Goal: Task Accomplishment & Management: Manage account settings

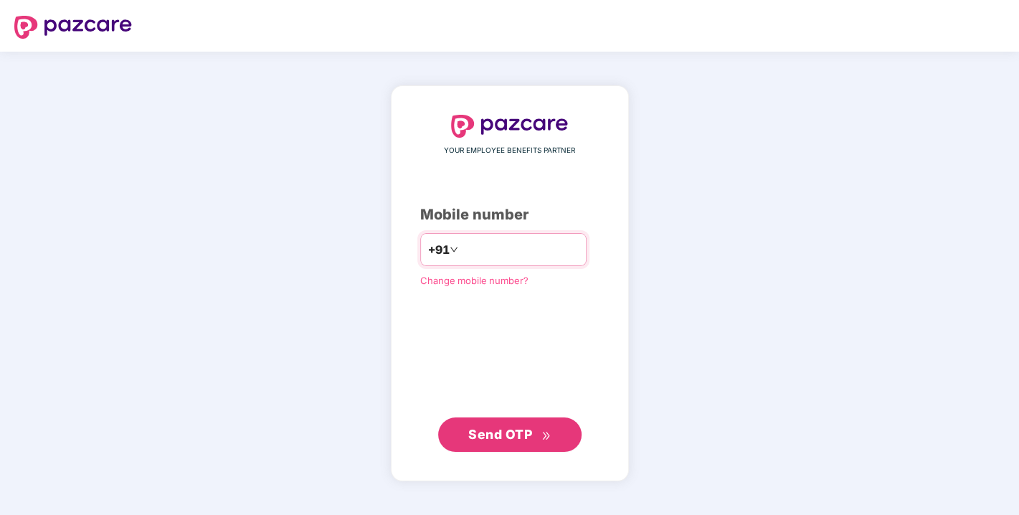
click at [461, 260] on input "number" at bounding box center [520, 249] width 118 height 23
click at [476, 259] on input "number" at bounding box center [520, 249] width 118 height 23
type input "**********"
click at [512, 440] on span "Send OTP" at bounding box center [500, 433] width 64 height 15
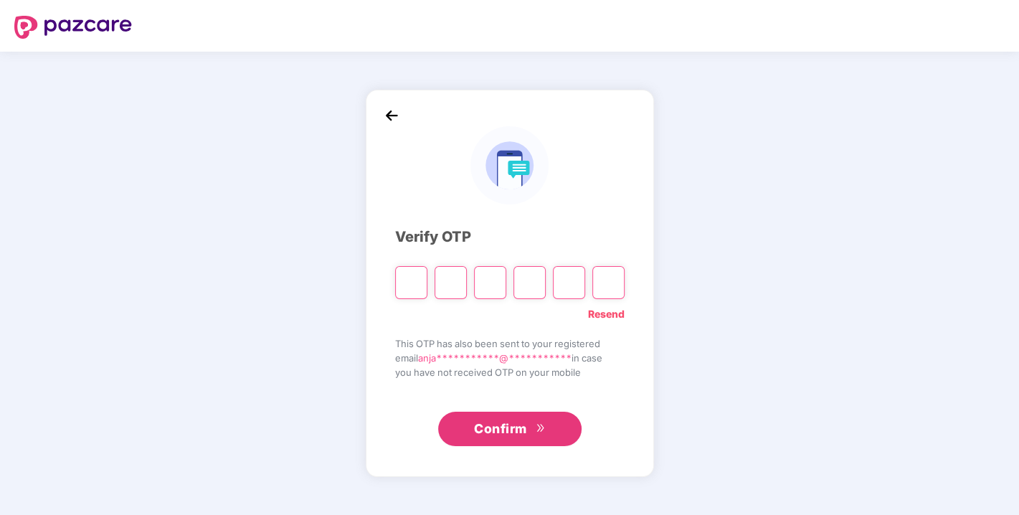
type input "*"
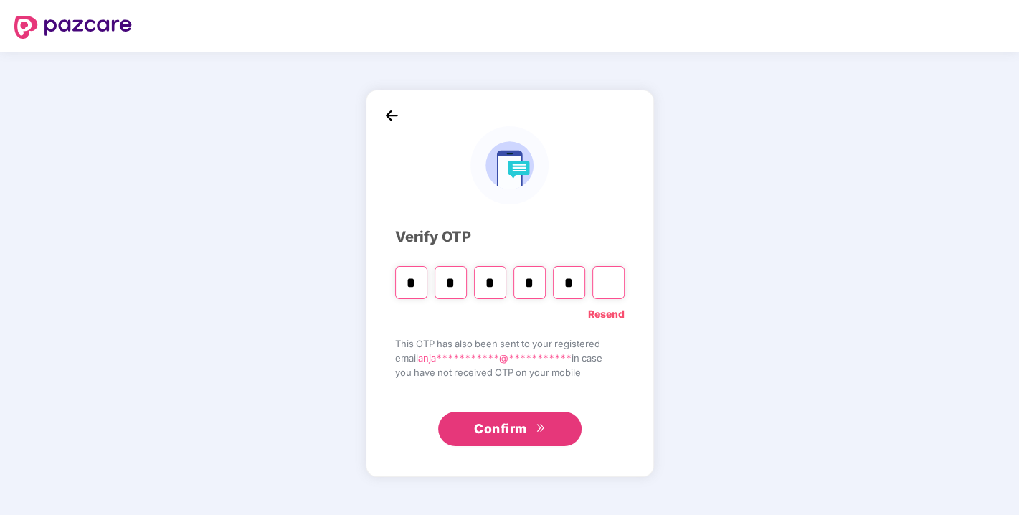
type input "*"
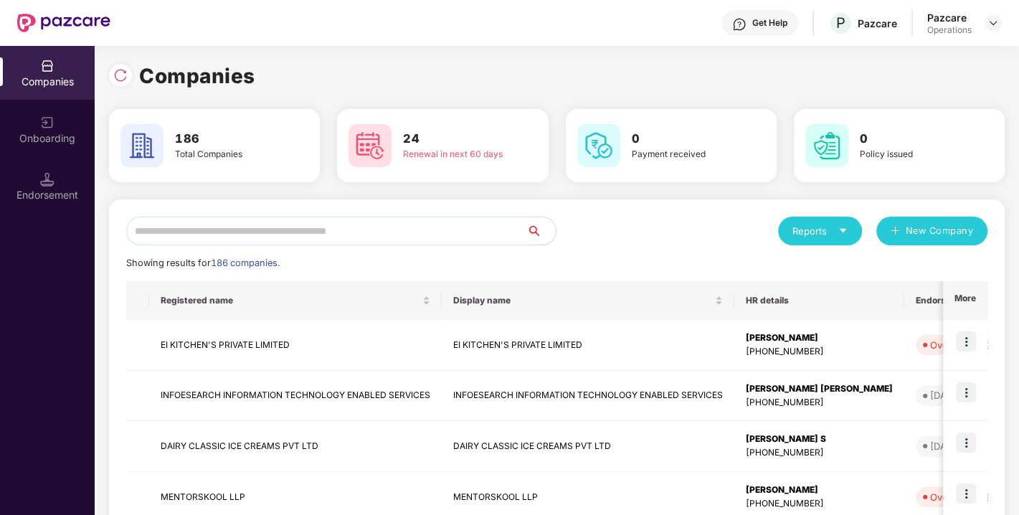
click at [227, 232] on input "text" at bounding box center [326, 231] width 401 height 29
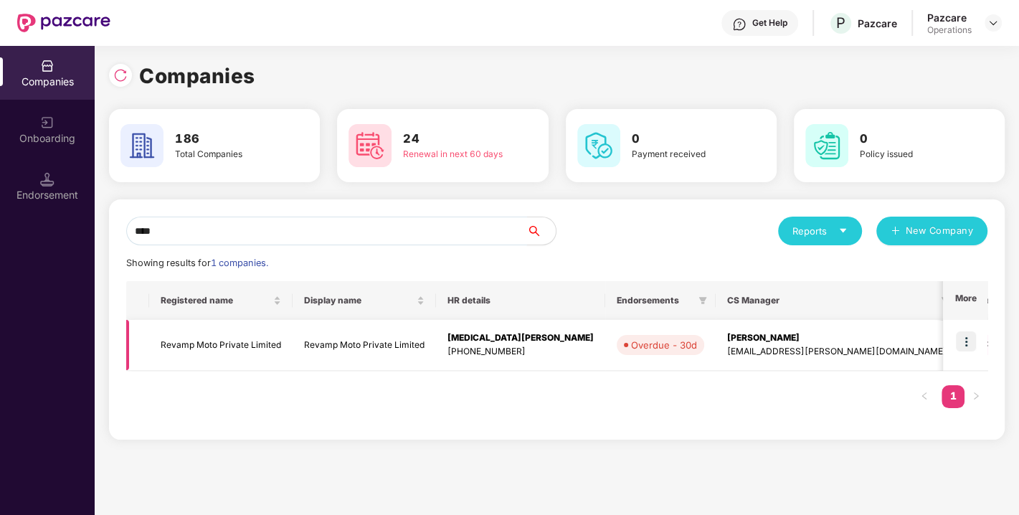
type input "****"
click at [969, 338] on img at bounding box center [966, 341] width 20 height 20
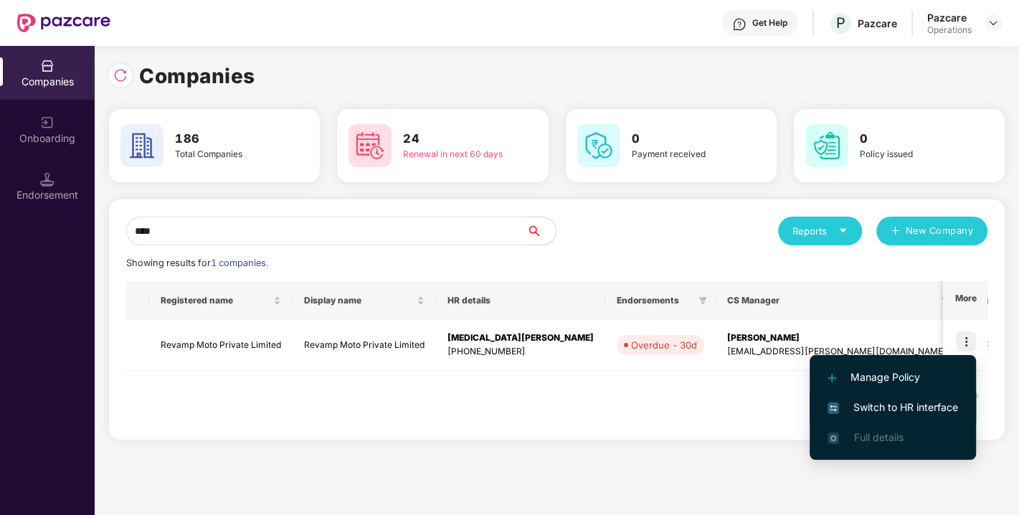
click at [887, 400] on span "Switch to HR interface" at bounding box center [892, 407] width 130 height 16
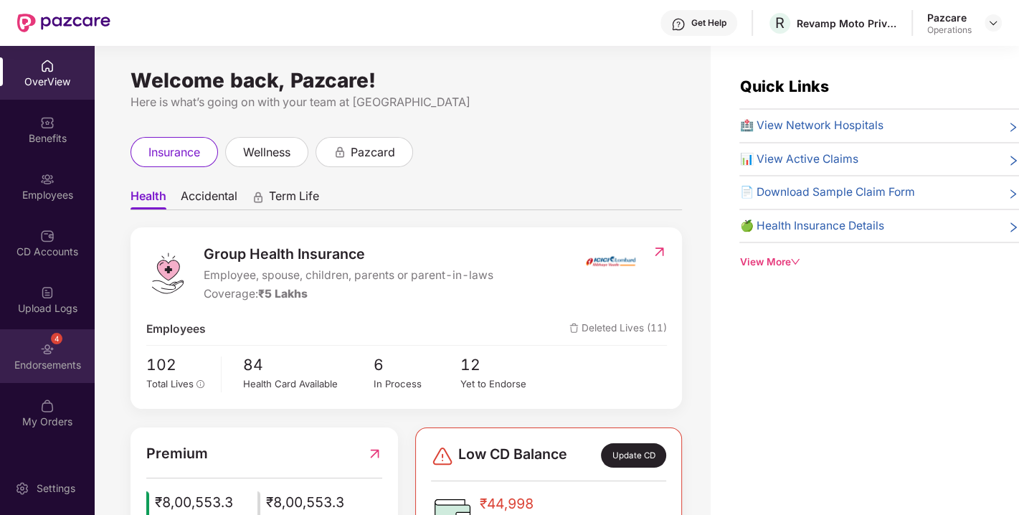
click at [44, 342] on img at bounding box center [47, 349] width 14 height 14
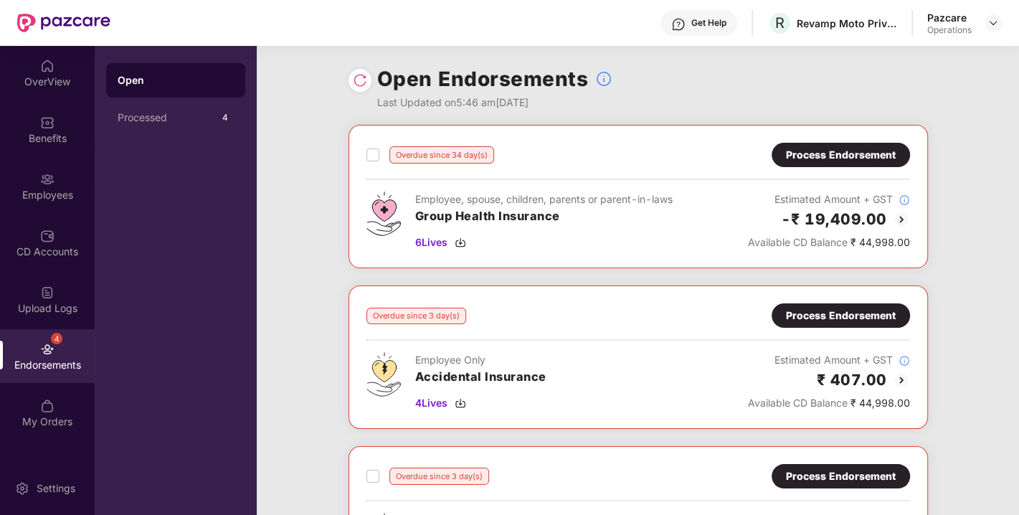
click at [348, 76] on div "Open Endorsements Last Updated on 5:46 am[DATE]" at bounding box center [637, 85] width 579 height 79
click at [357, 80] on img at bounding box center [360, 80] width 14 height 14
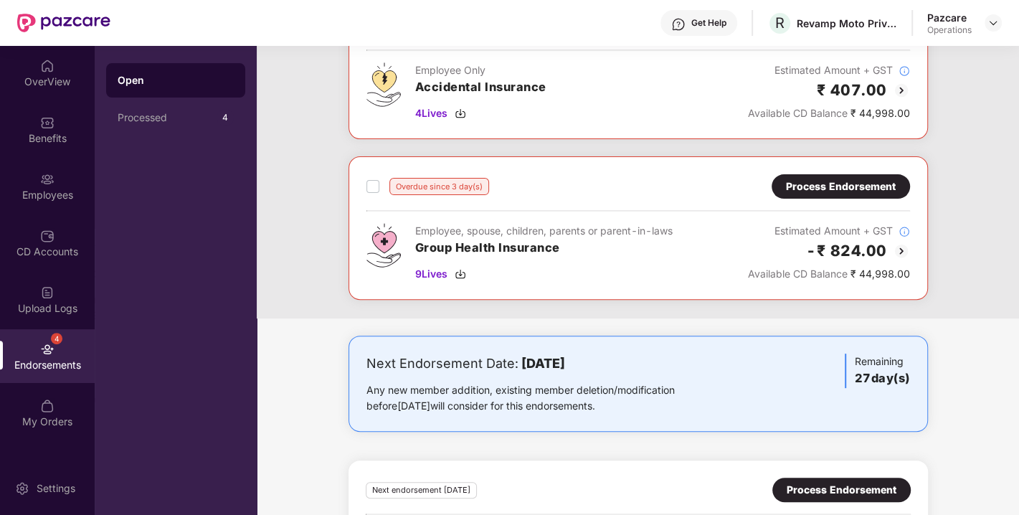
scroll to position [290, 0]
click at [845, 182] on div "Process Endorsement" at bounding box center [841, 186] width 110 height 16
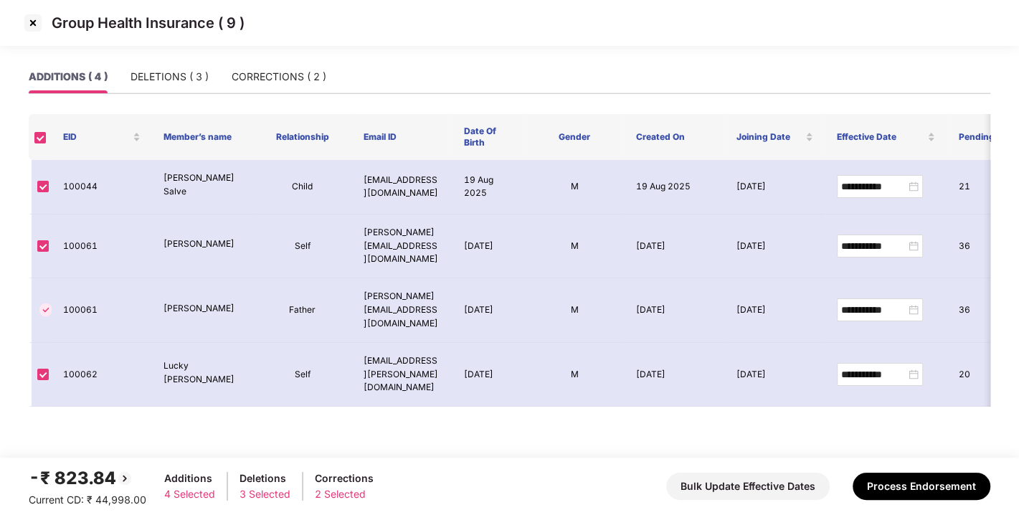
click at [621, 445] on main "**********" at bounding box center [509, 258] width 1019 height 397
click at [34, 17] on img at bounding box center [33, 22] width 23 height 23
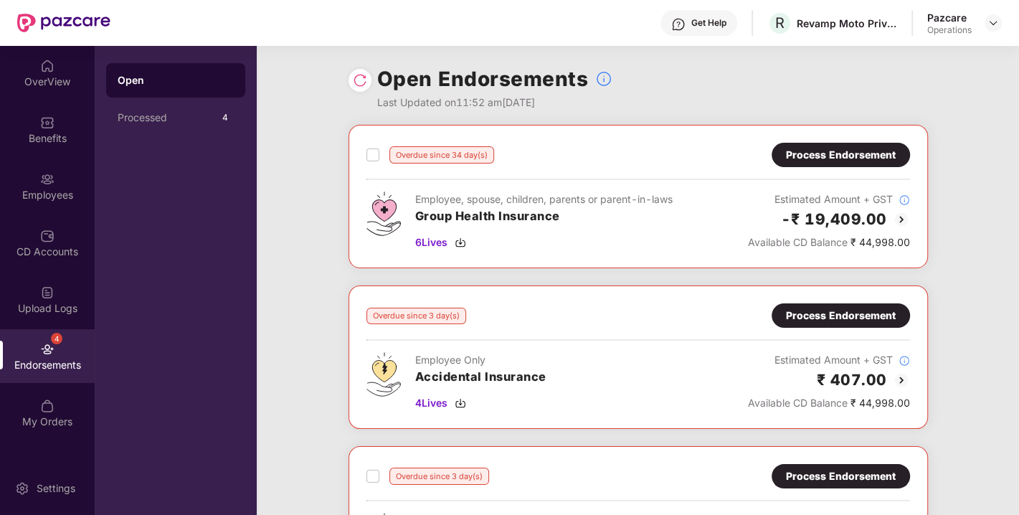
click at [983, 28] on div "Pazcare Operations" at bounding box center [964, 23] width 75 height 25
click at [994, 24] on img at bounding box center [992, 22] width 11 height 11
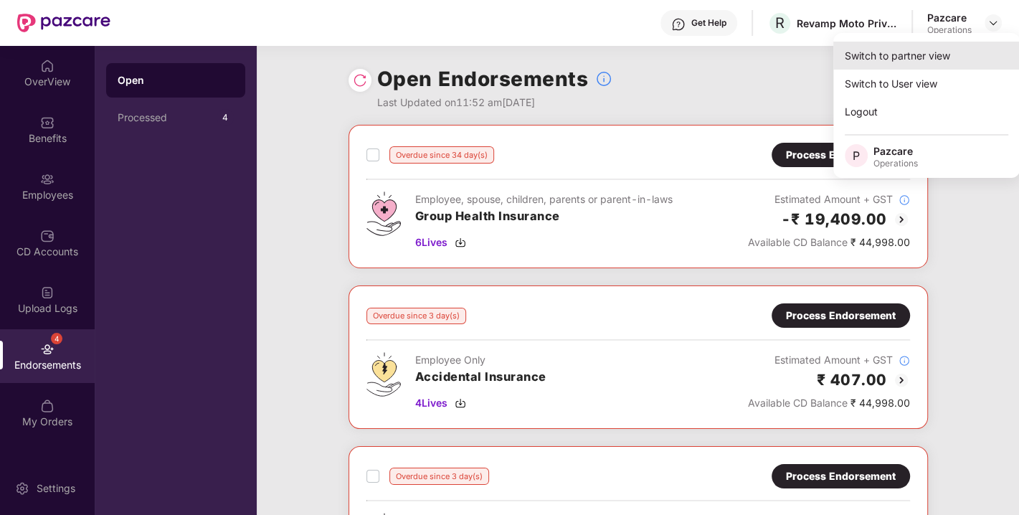
click at [896, 48] on div "Switch to partner view" at bounding box center [926, 56] width 186 height 28
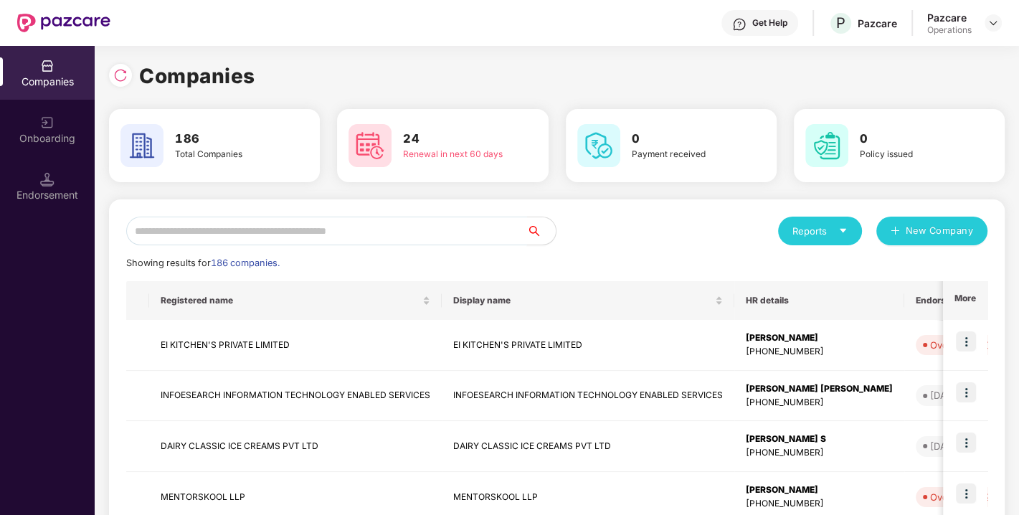
click at [315, 228] on input "text" at bounding box center [326, 231] width 401 height 29
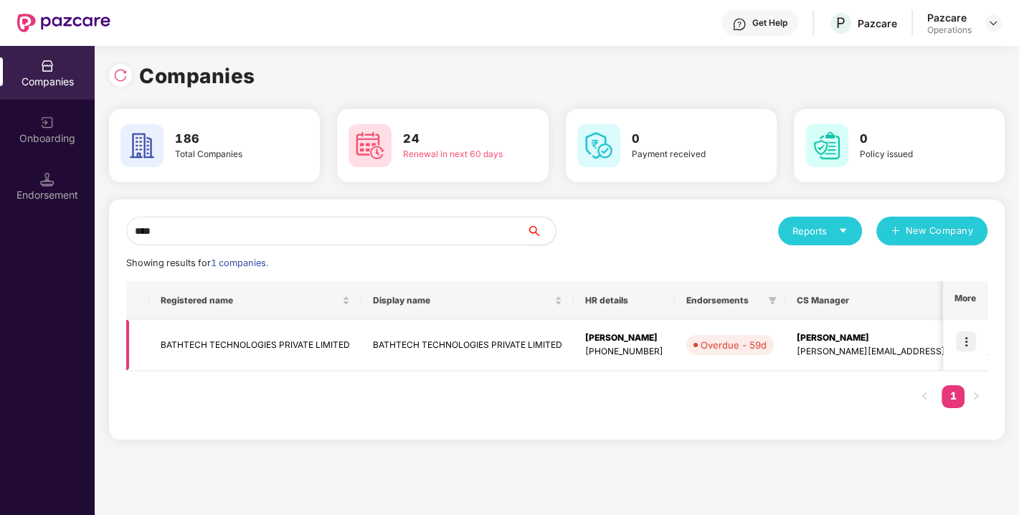
type input "****"
click at [967, 343] on img at bounding box center [966, 341] width 20 height 20
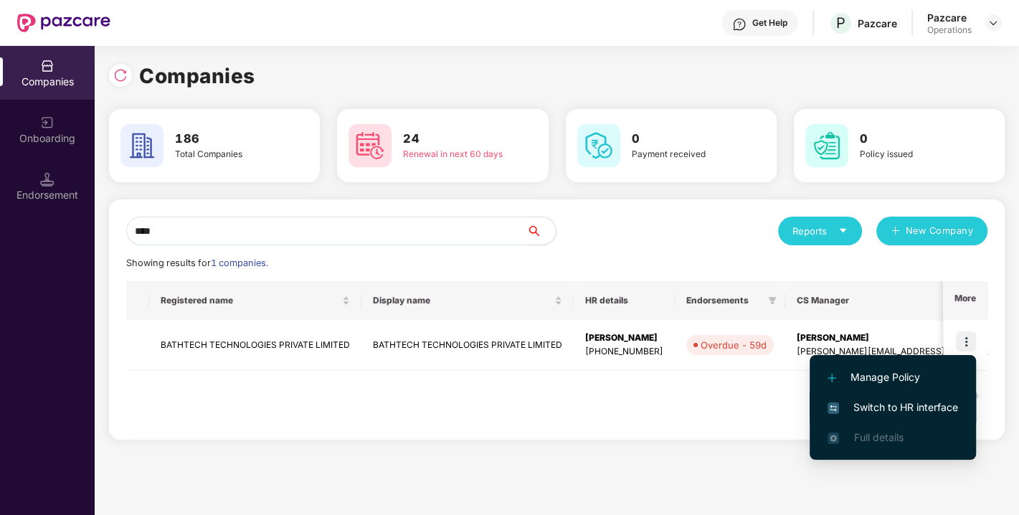
click at [876, 415] on li "Switch to HR interface" at bounding box center [893, 407] width 166 height 30
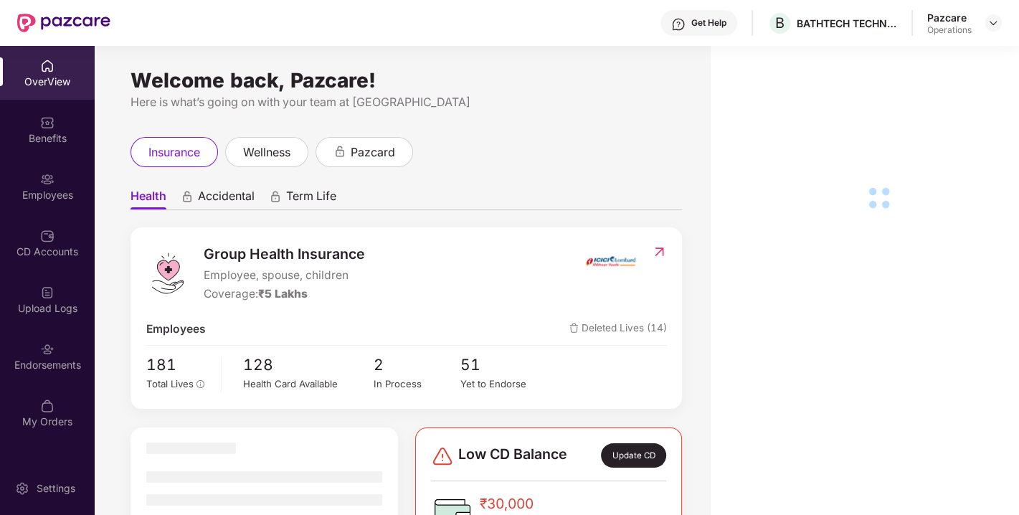
click at [41, 359] on div "Endorsements" at bounding box center [47, 365] width 95 height 14
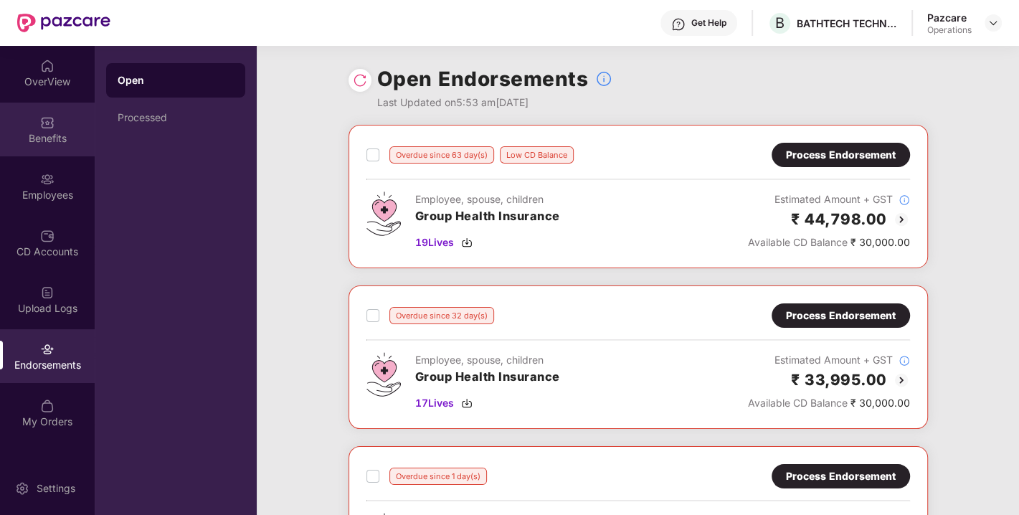
click at [29, 123] on div "Benefits" at bounding box center [47, 130] width 95 height 54
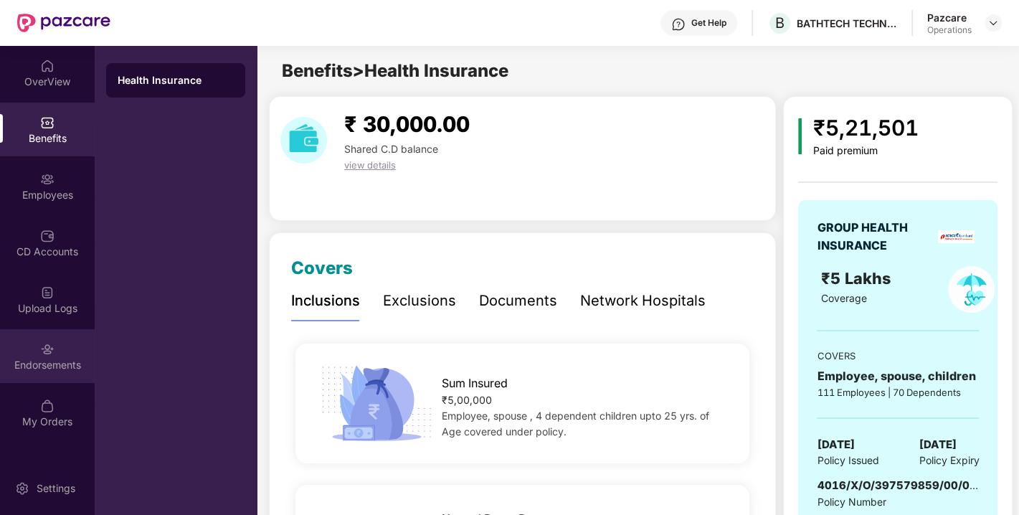
click at [43, 348] on img at bounding box center [47, 349] width 14 height 14
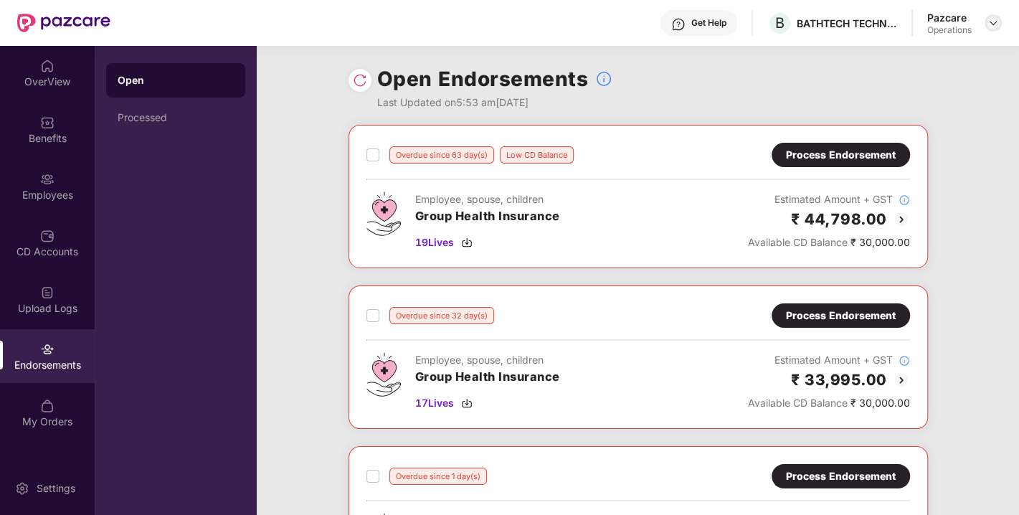
click at [994, 26] on img at bounding box center [992, 22] width 11 height 11
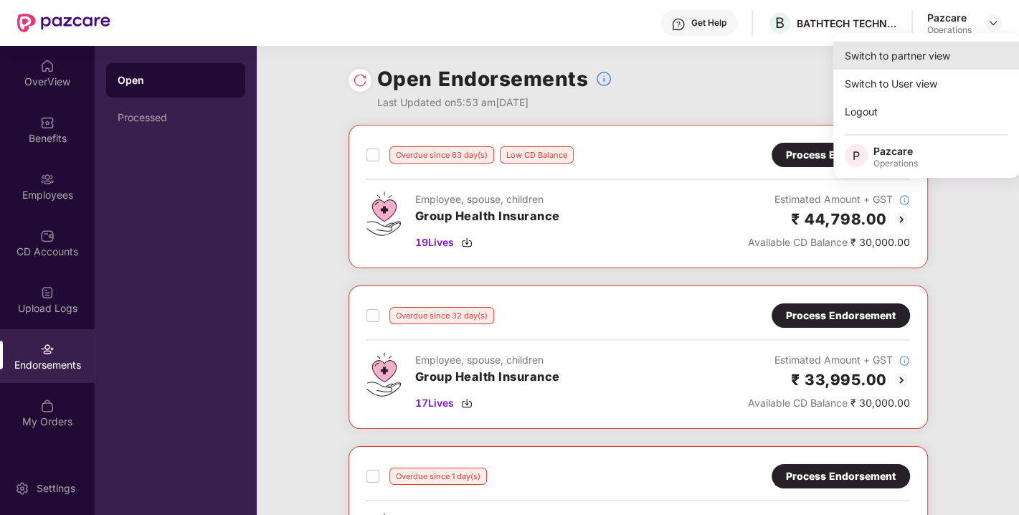
click at [924, 49] on div "Switch to partner view" at bounding box center [926, 56] width 186 height 28
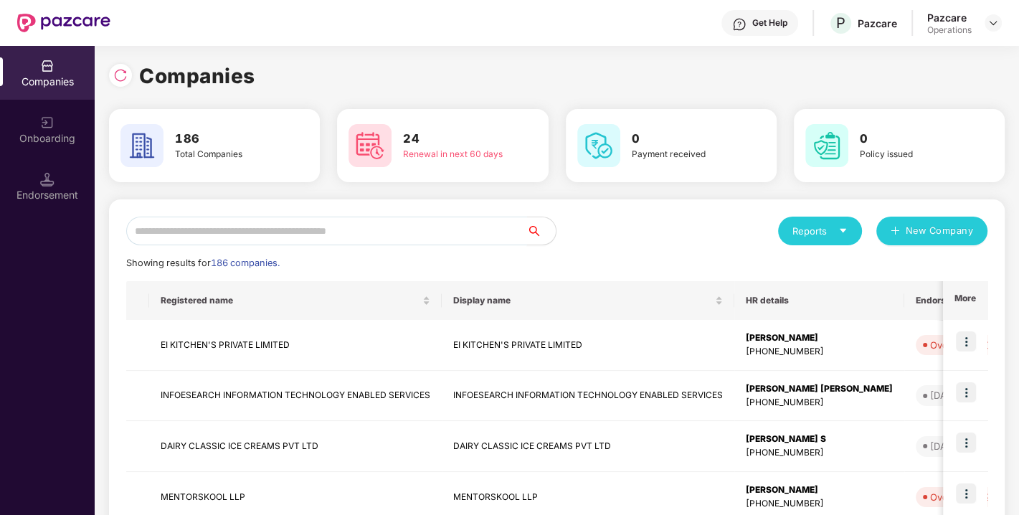
click at [359, 235] on input "text" at bounding box center [326, 231] width 401 height 29
click at [305, 238] on input "text" at bounding box center [326, 231] width 401 height 29
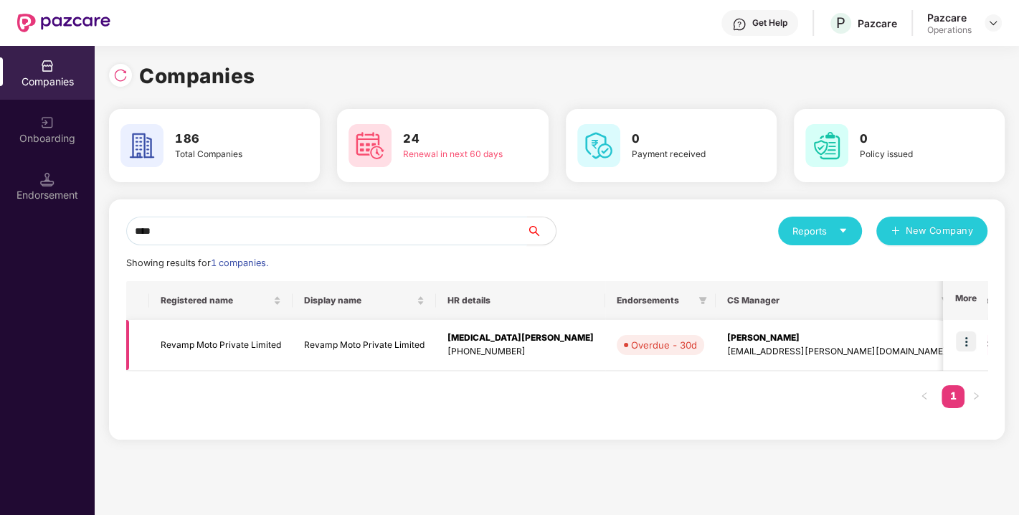
type input "****"
click at [969, 338] on img at bounding box center [966, 341] width 20 height 20
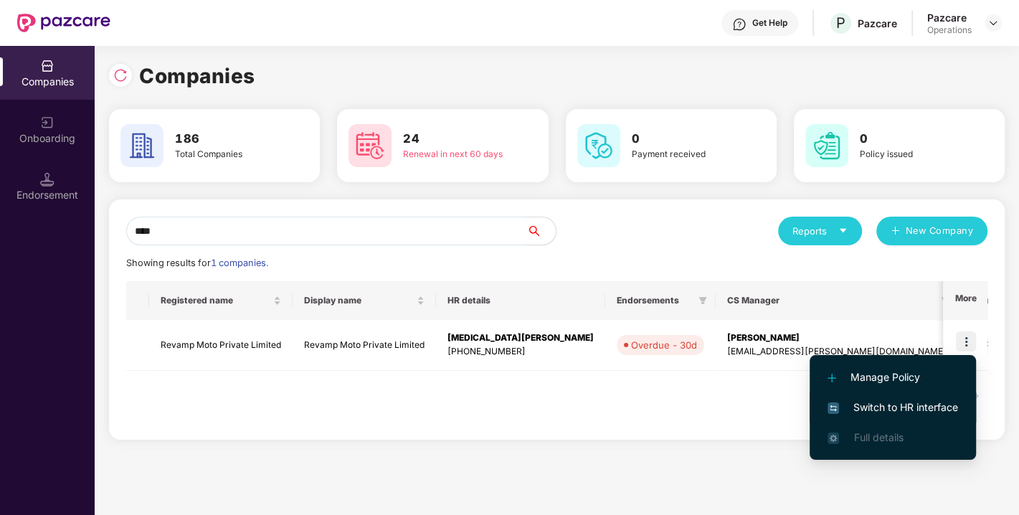
click at [906, 404] on span "Switch to HR interface" at bounding box center [892, 407] width 130 height 16
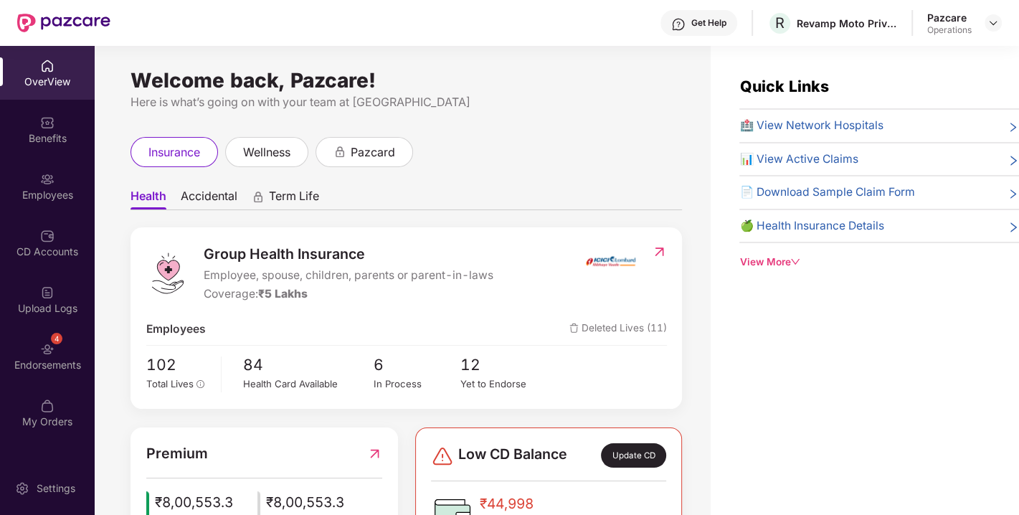
click at [37, 341] on div "4 Endorsements" at bounding box center [47, 356] width 95 height 54
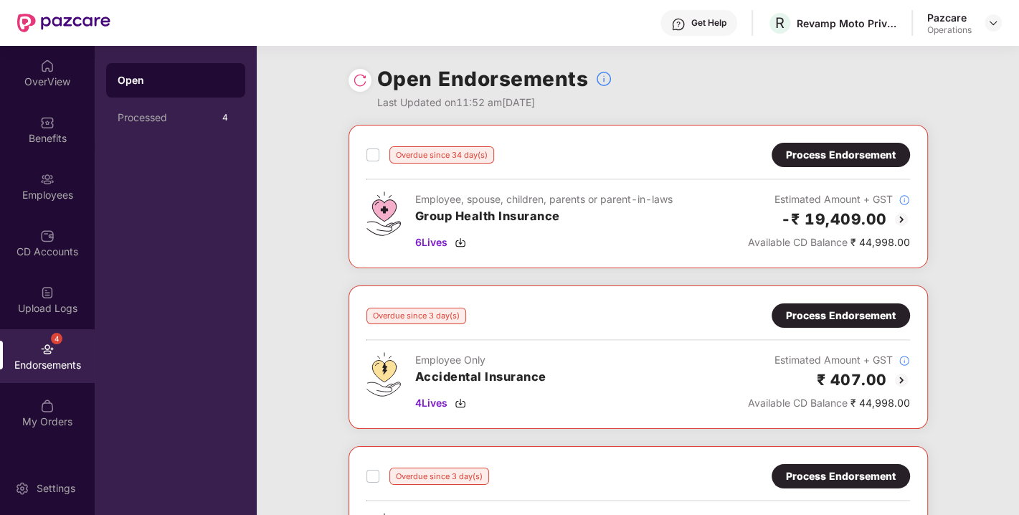
click at [359, 75] on img at bounding box center [360, 80] width 14 height 14
click at [819, 168] on div "Overdue since 34 day(s) Process Endorsement Employee, spouse, children, parents…" at bounding box center [637, 197] width 543 height 108
click at [814, 161] on div "Process Endorsement" at bounding box center [841, 155] width 110 height 16
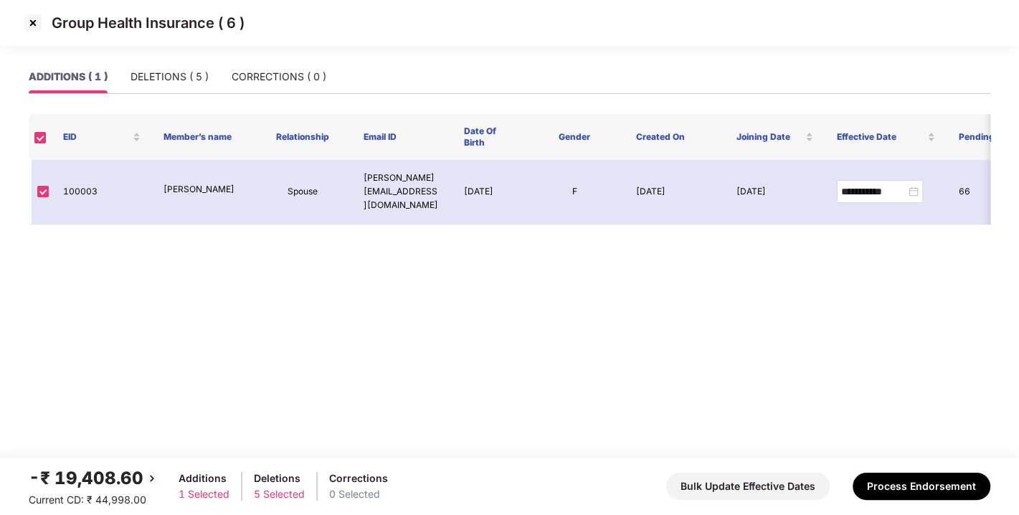
click at [30, 21] on img at bounding box center [33, 22] width 23 height 23
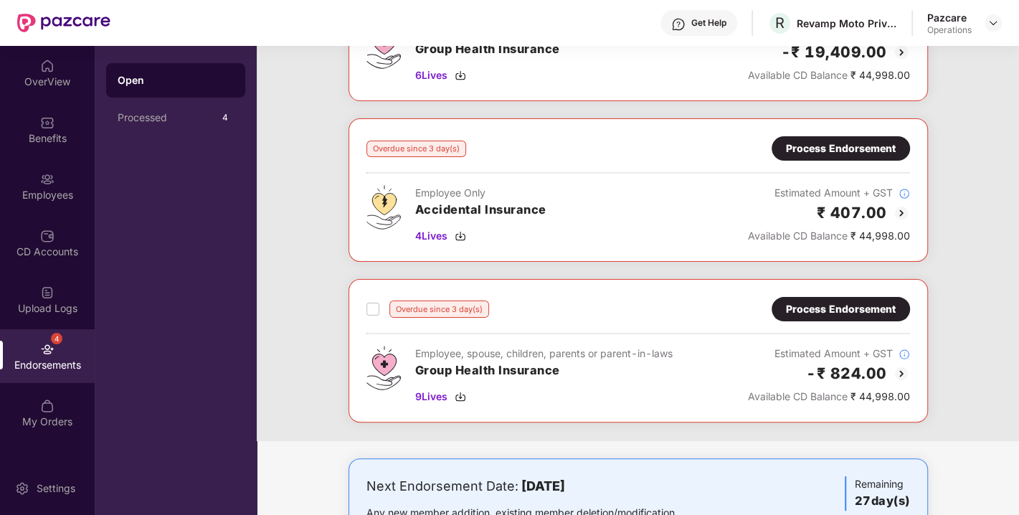
scroll to position [213, 0]
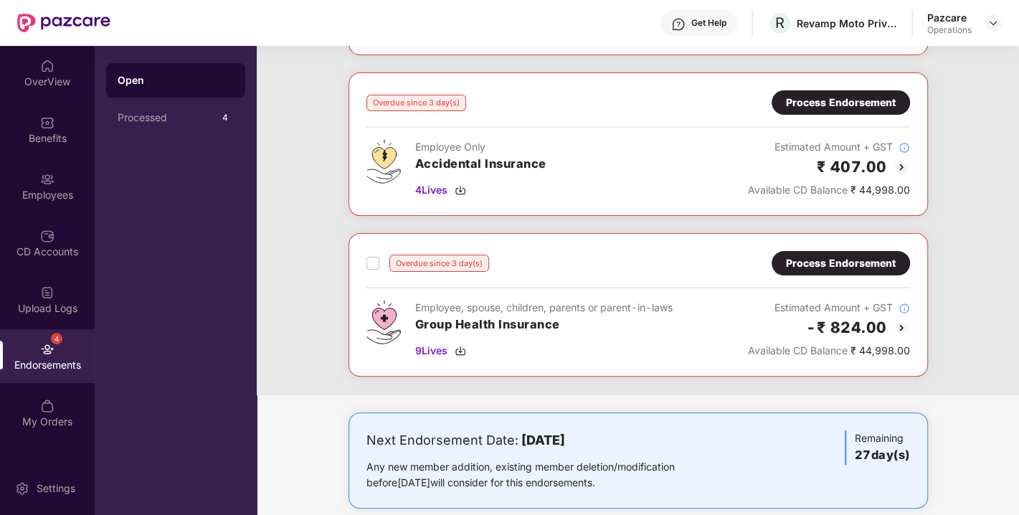
click at [840, 252] on div "Process Endorsement" at bounding box center [841, 263] width 138 height 24
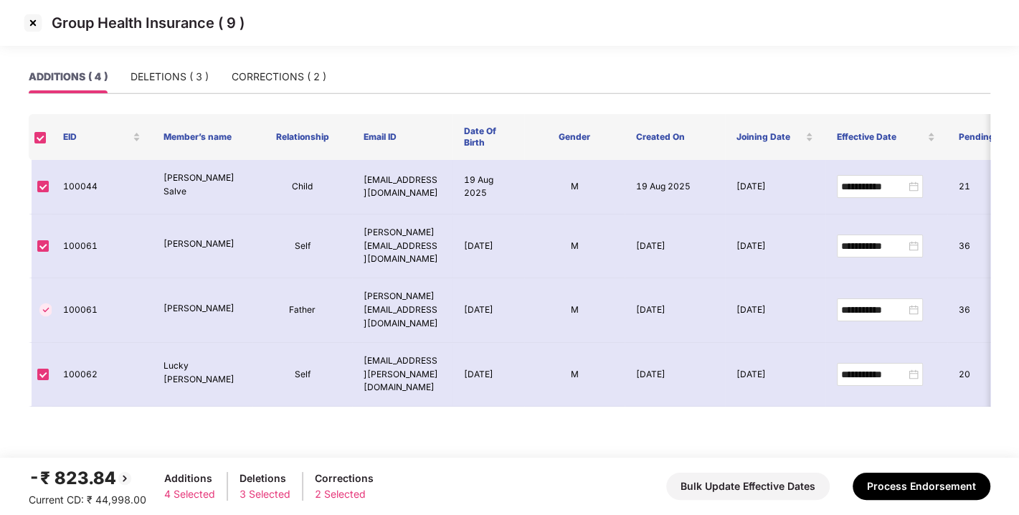
click at [34, 28] on img at bounding box center [33, 22] width 23 height 23
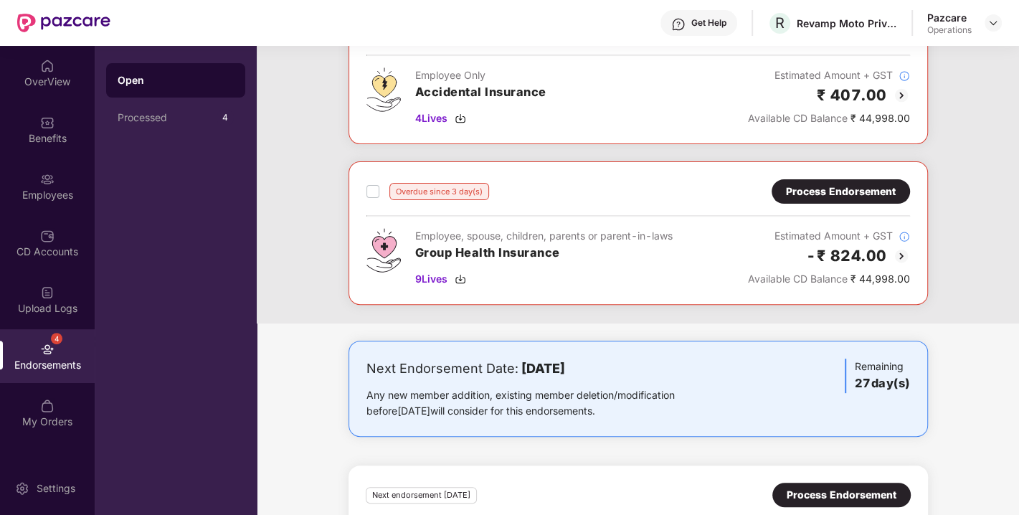
scroll to position [286, 0]
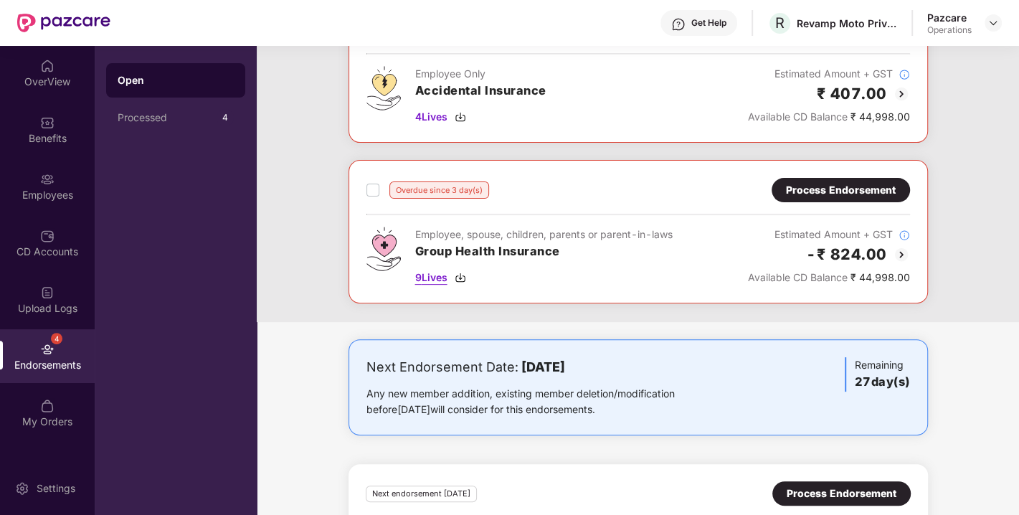
click at [460, 277] on img at bounding box center [460, 277] width 11 height 11
click at [847, 182] on div "Process Endorsement" at bounding box center [841, 190] width 110 height 16
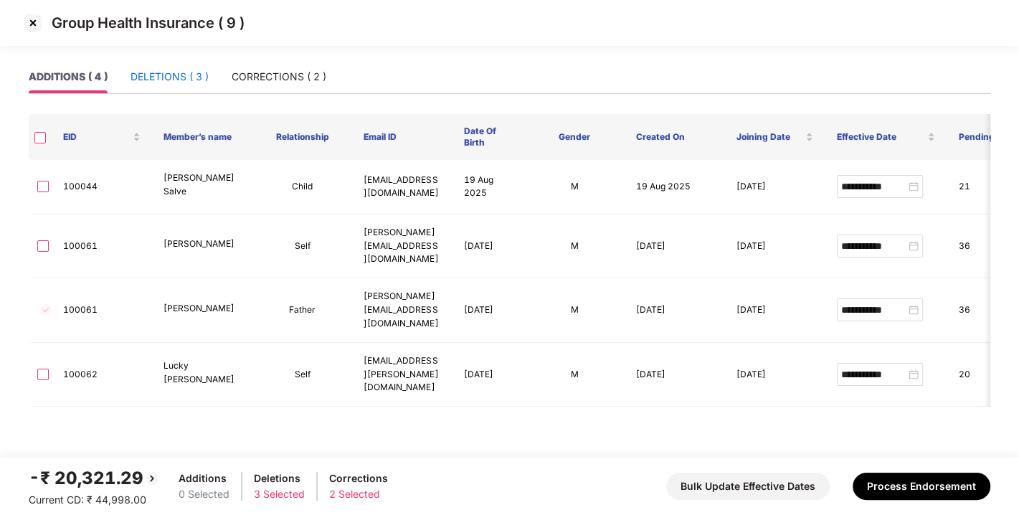
click at [183, 80] on div "DELETIONS ( 3 )" at bounding box center [169, 77] width 78 height 16
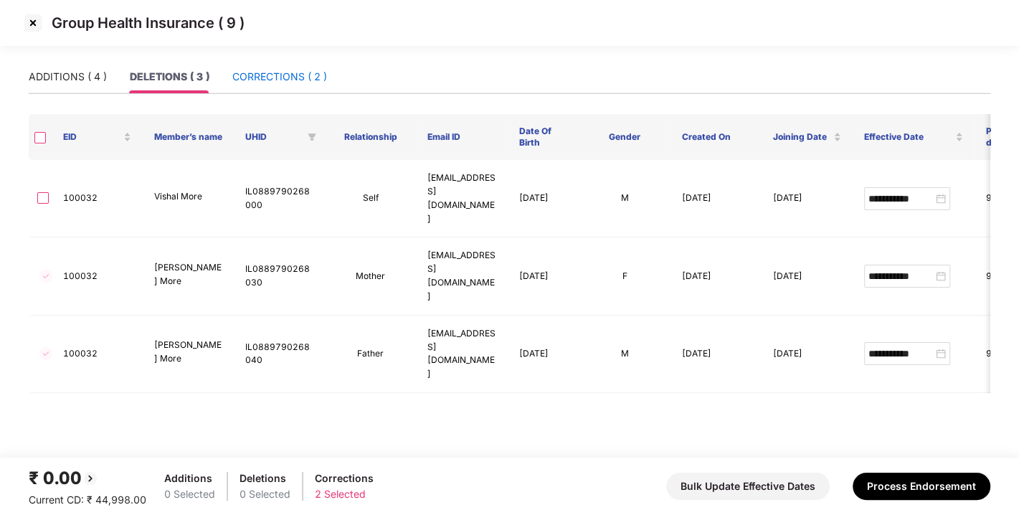
click at [264, 75] on div "CORRECTIONS ( 2 )" at bounding box center [279, 77] width 95 height 16
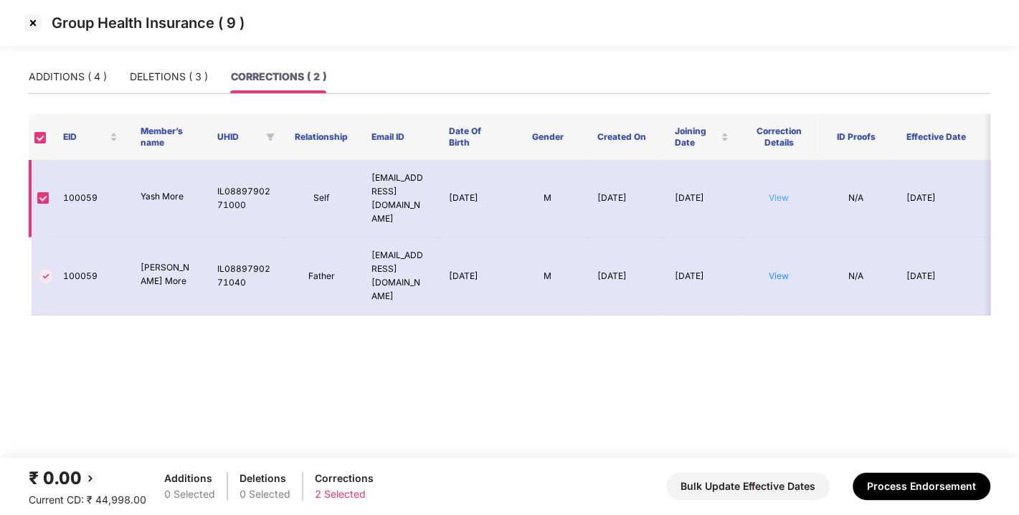
click at [782, 192] on link "View" at bounding box center [779, 197] width 20 height 11
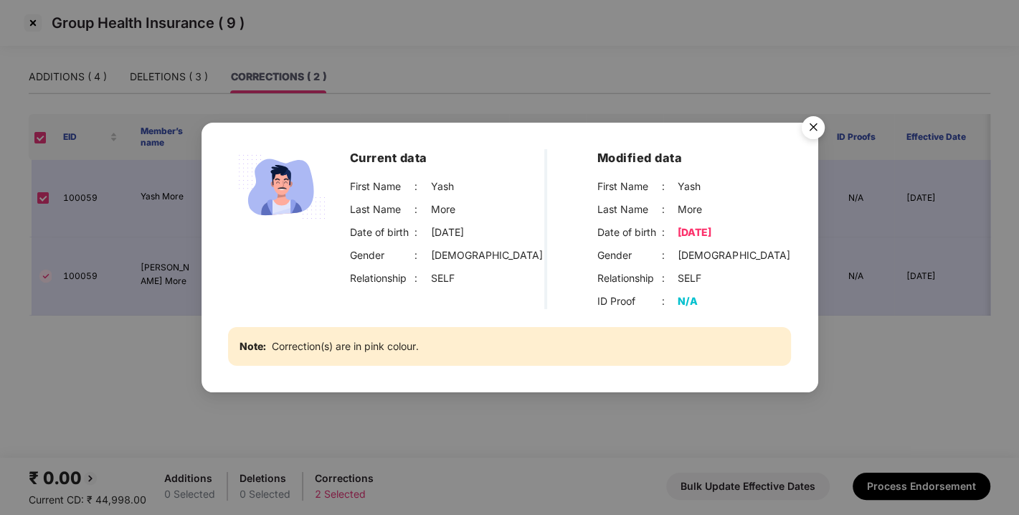
click at [815, 122] on img "Close" at bounding box center [813, 130] width 40 height 40
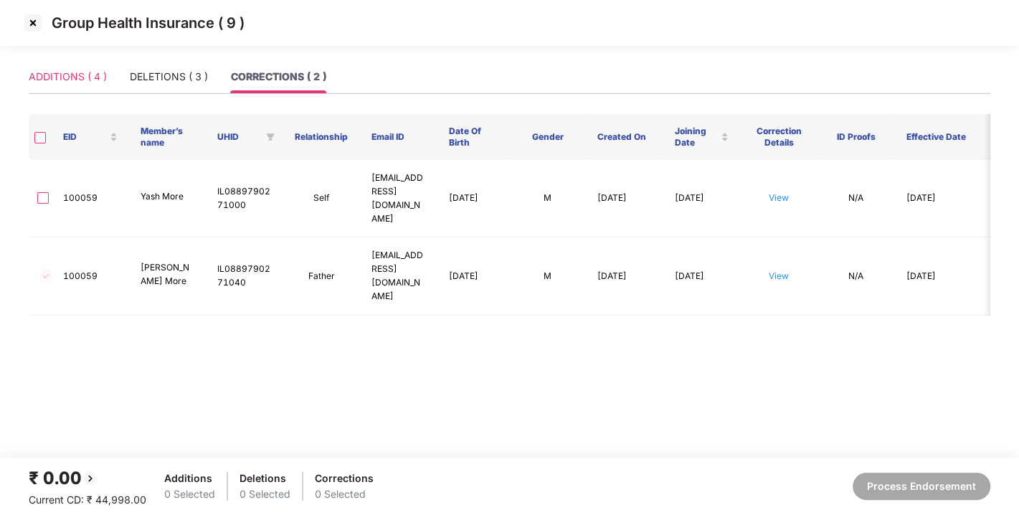
click at [66, 62] on div "ADDITIONS ( 4 )" at bounding box center [68, 76] width 78 height 33
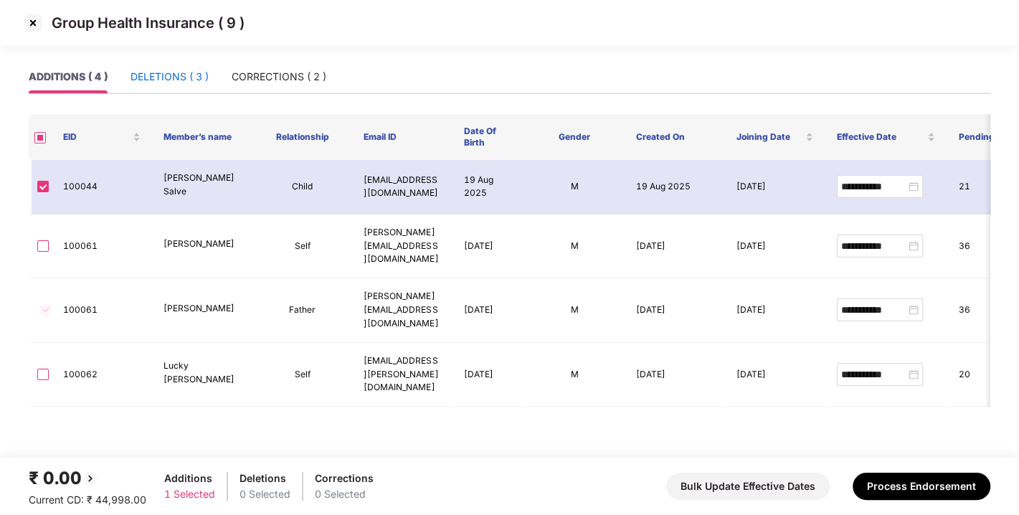
click at [166, 75] on div "DELETIONS ( 3 )" at bounding box center [169, 77] width 78 height 16
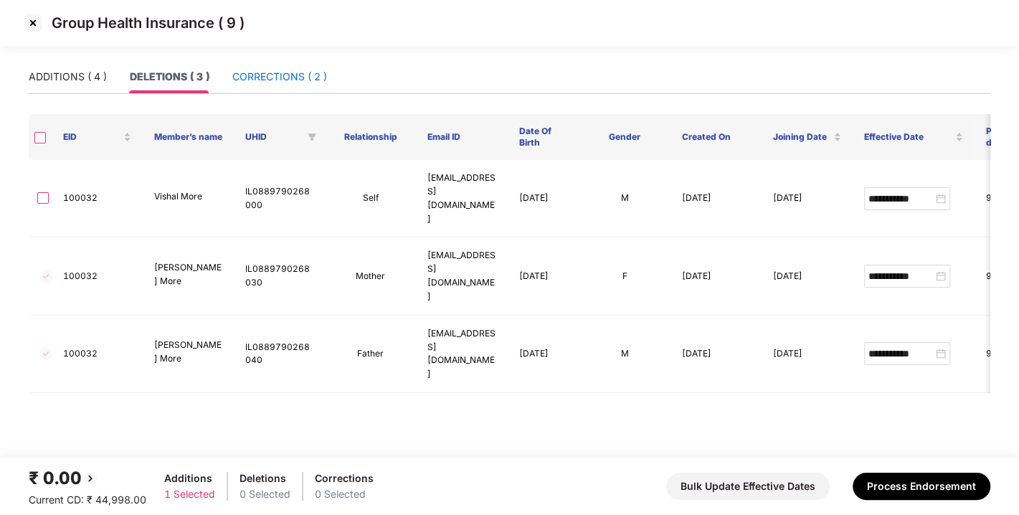
click at [295, 69] on div "CORRECTIONS ( 2 )" at bounding box center [279, 77] width 95 height 16
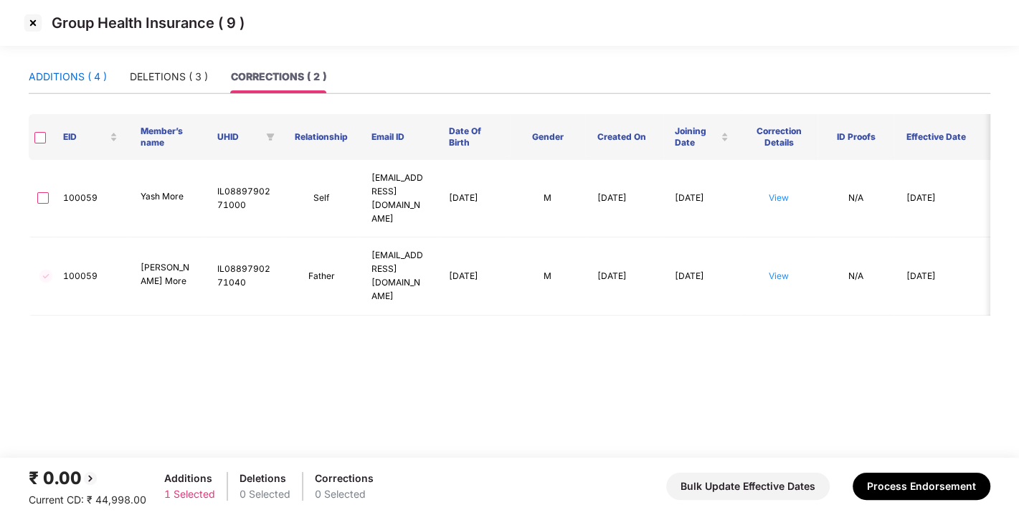
click at [63, 84] on div "ADDITIONS ( 4 )" at bounding box center [68, 77] width 78 height 16
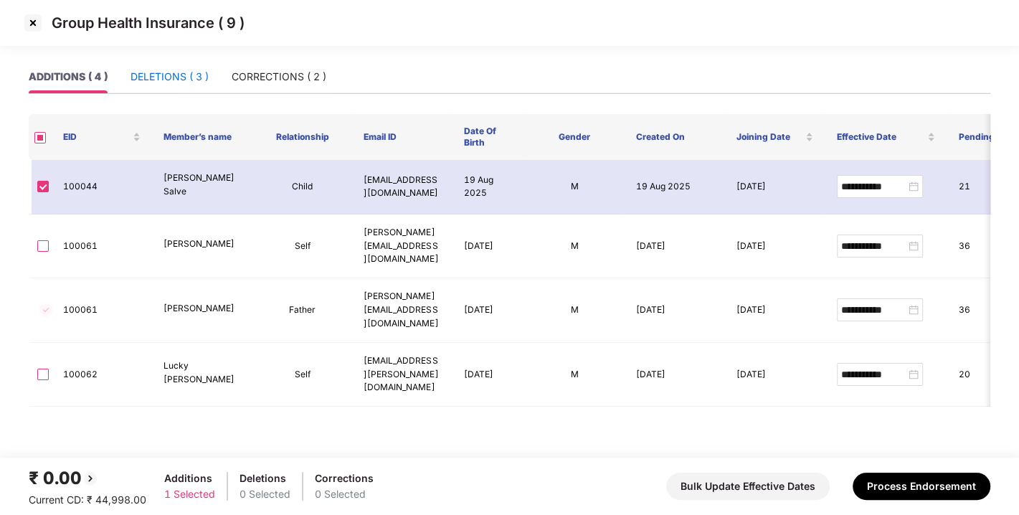
click at [168, 80] on div "DELETIONS ( 3 )" at bounding box center [169, 77] width 78 height 16
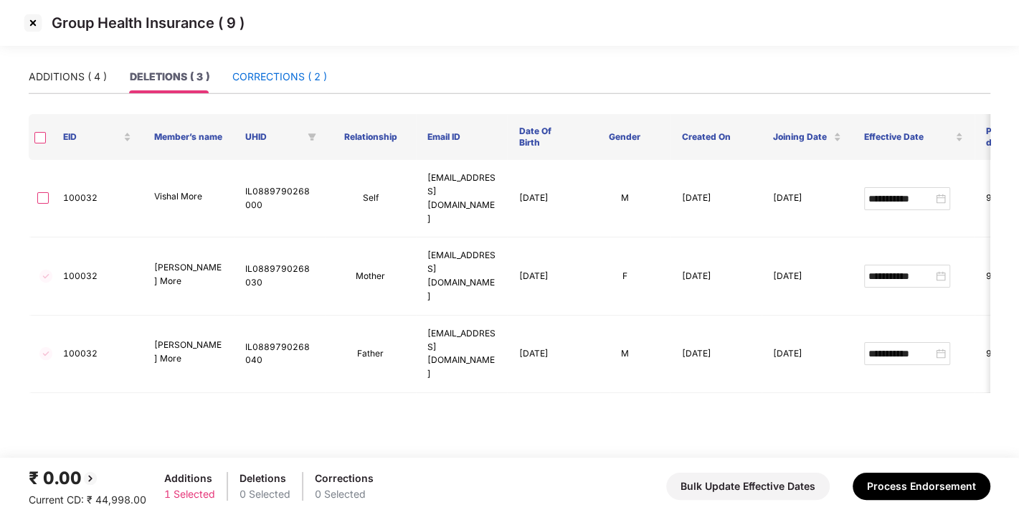
click at [316, 75] on div "CORRECTIONS ( 2 )" at bounding box center [279, 77] width 95 height 16
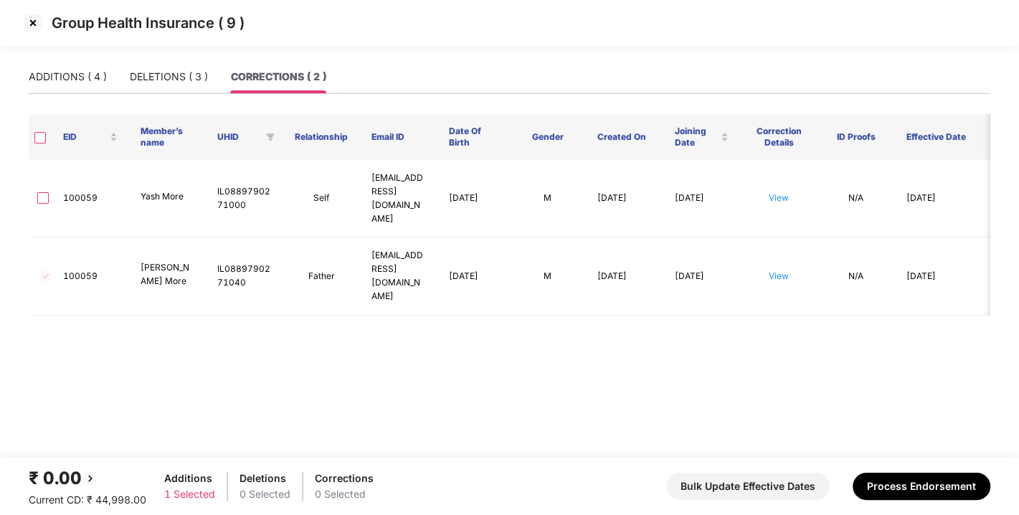
click at [906, 470] on div "₹ 0.00 Current CD: ₹ 44,998.00 Additions 1 Selected Deletions 0 Selected Correc…" at bounding box center [510, 486] width 962 height 43
click at [906, 480] on button "Process Endorsement" at bounding box center [922, 486] width 138 height 27
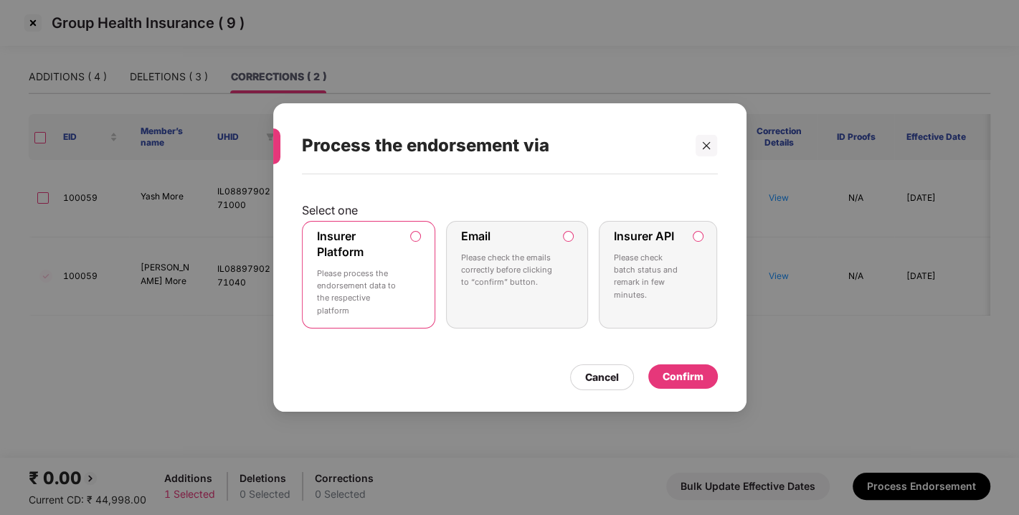
click at [678, 376] on div "Confirm" at bounding box center [683, 377] width 41 height 16
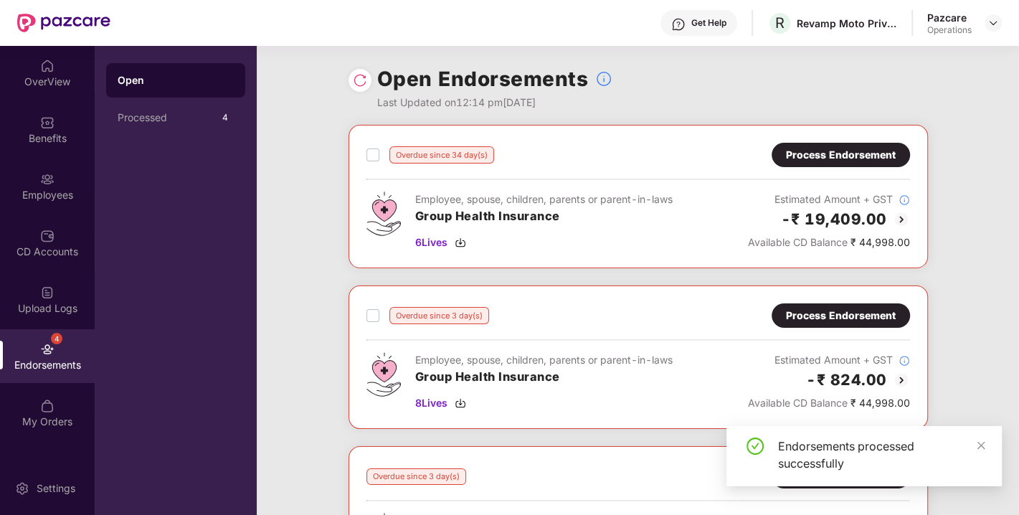
click at [820, 153] on div "Process Endorsement" at bounding box center [841, 155] width 110 height 16
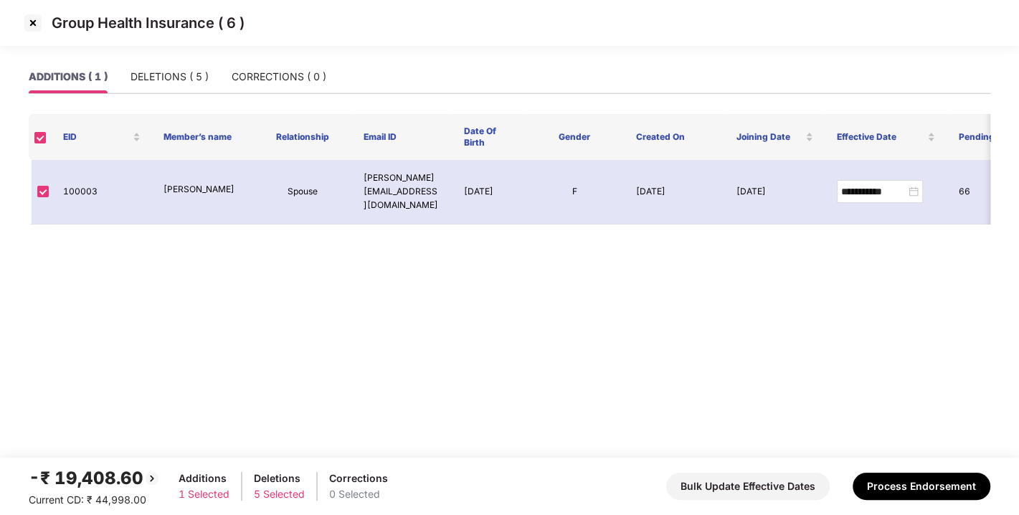
click at [30, 19] on img at bounding box center [33, 22] width 23 height 23
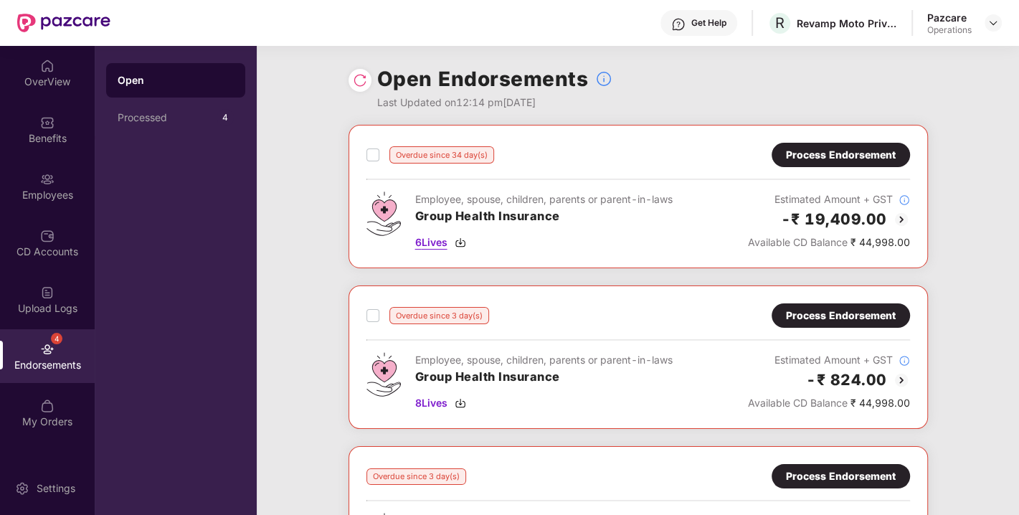
click at [460, 243] on img at bounding box center [460, 242] width 11 height 11
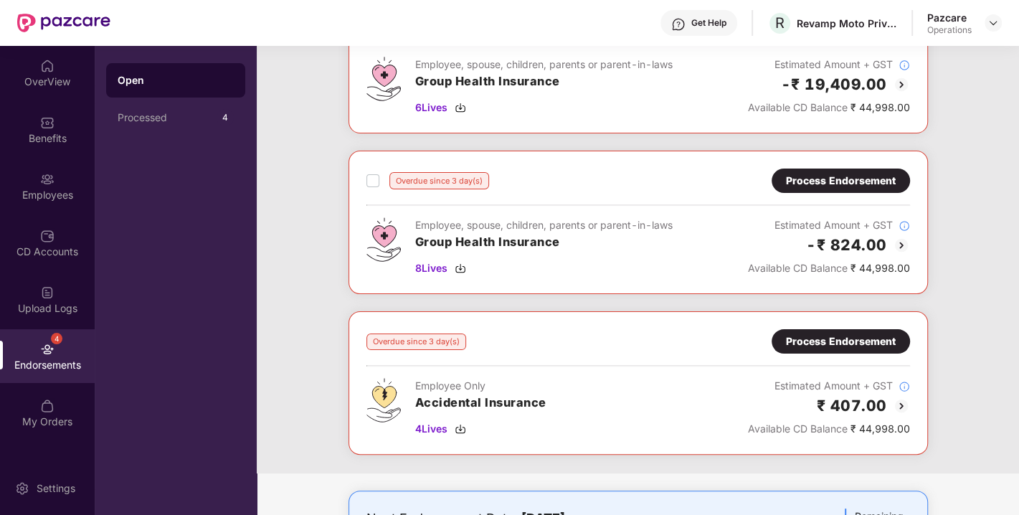
scroll to position [144, 0]
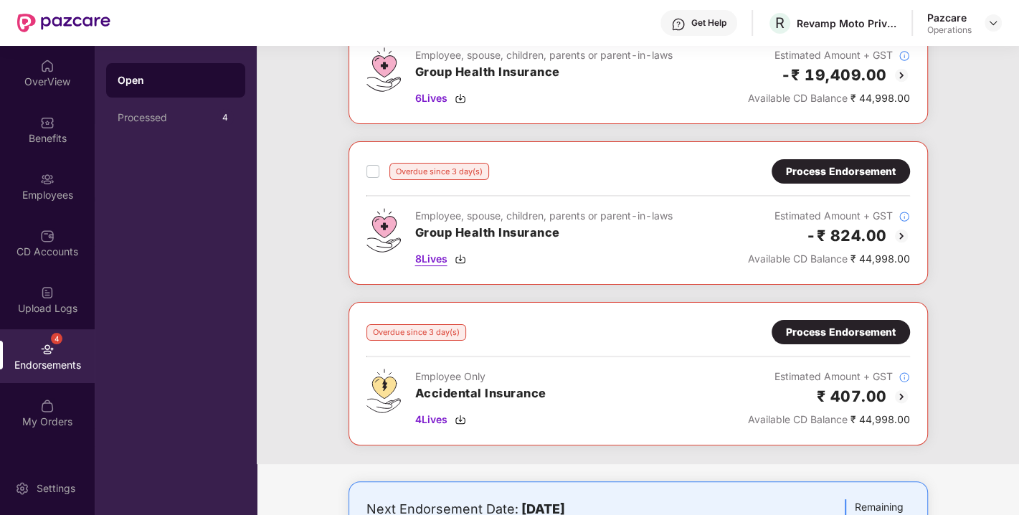
click at [457, 253] on img at bounding box center [460, 258] width 11 height 11
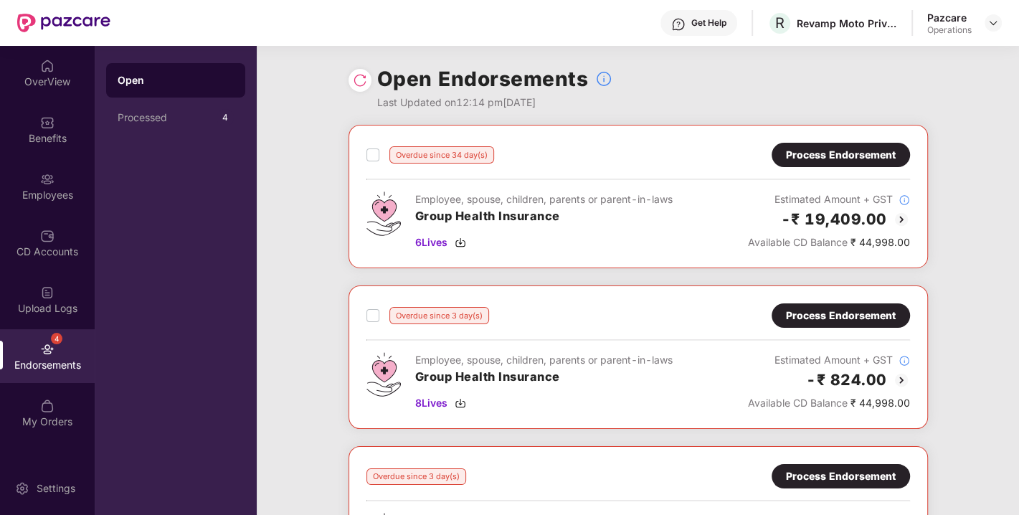
click at [837, 311] on div "Process Endorsement" at bounding box center [841, 316] width 110 height 16
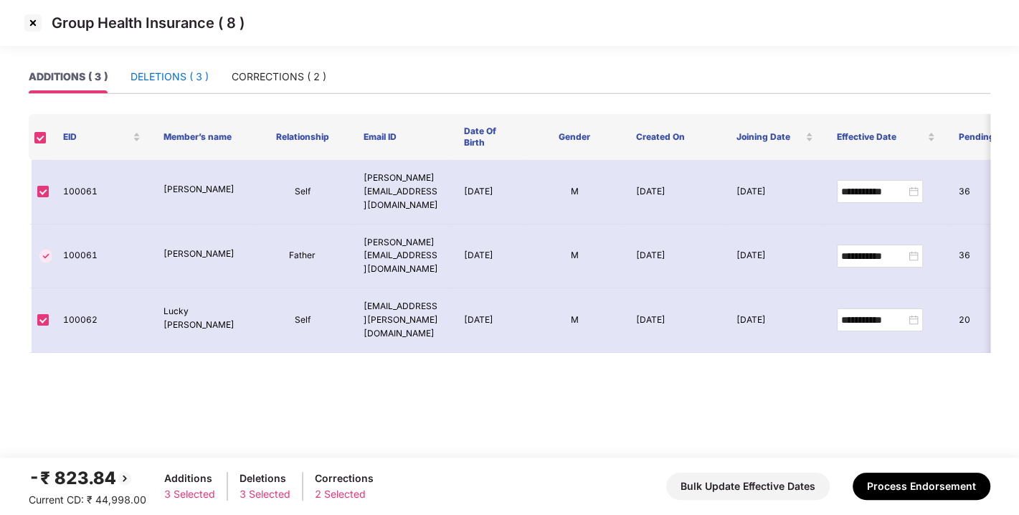
click at [158, 72] on div "DELETIONS ( 3 )" at bounding box center [169, 77] width 78 height 16
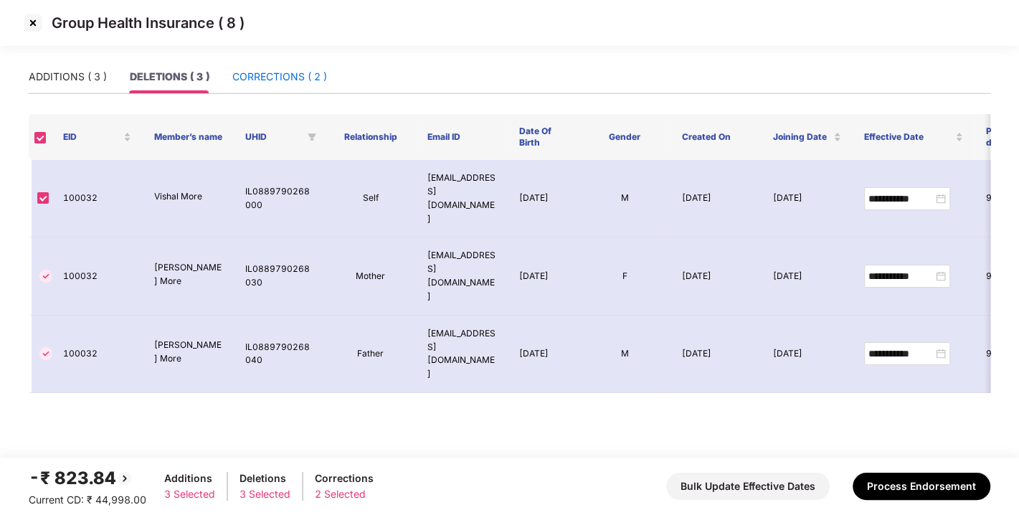
click at [272, 72] on div "CORRECTIONS ( 2 )" at bounding box center [279, 77] width 95 height 16
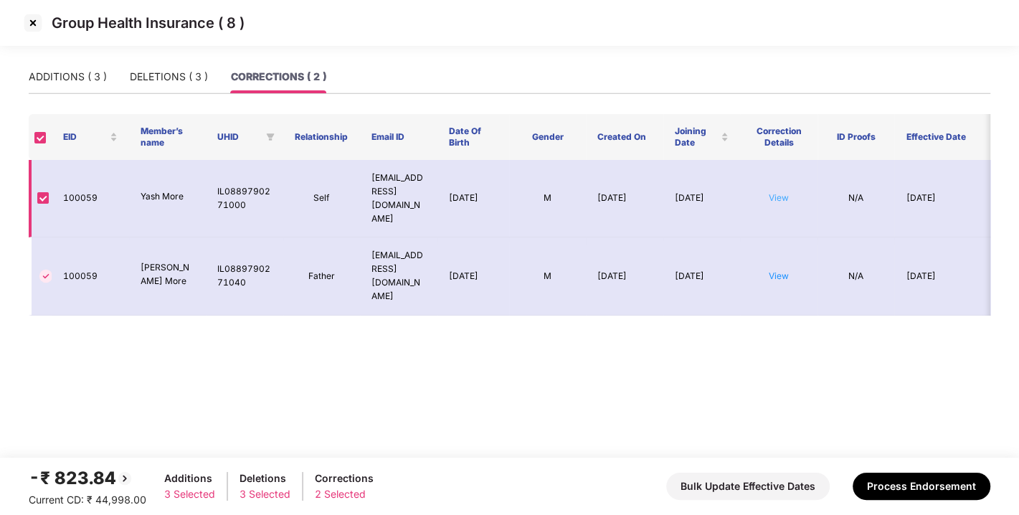
click at [784, 192] on link "View" at bounding box center [779, 197] width 20 height 11
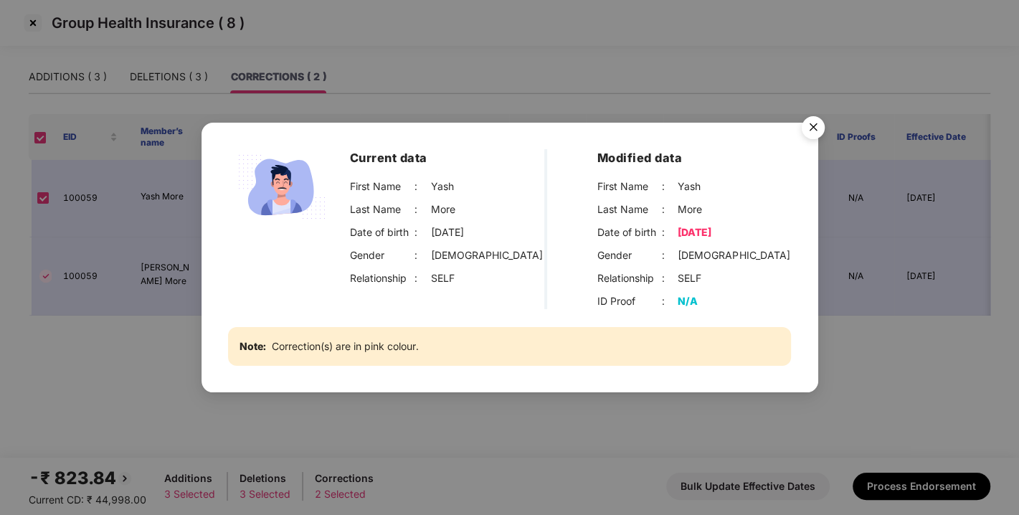
click at [815, 129] on img "Close" at bounding box center [813, 130] width 40 height 40
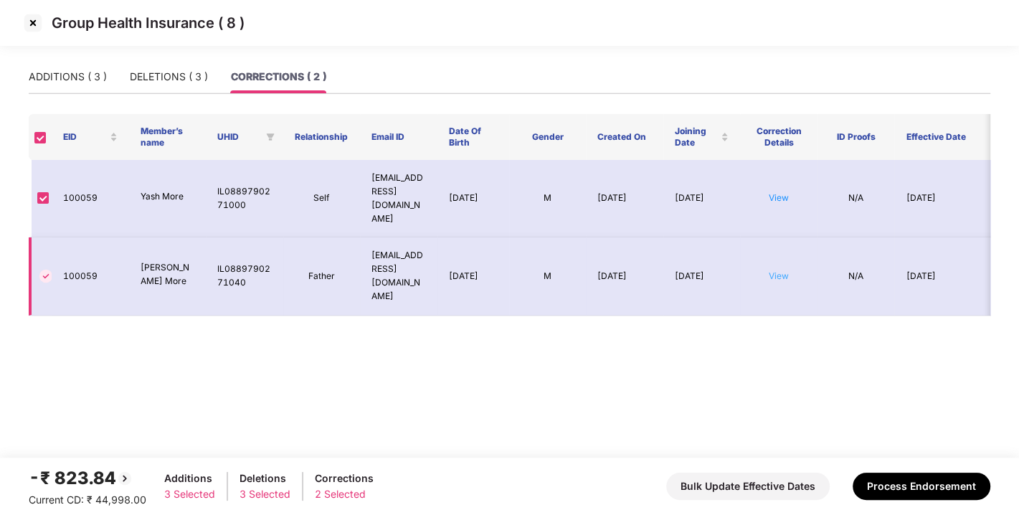
click at [776, 270] on link "View" at bounding box center [779, 275] width 20 height 11
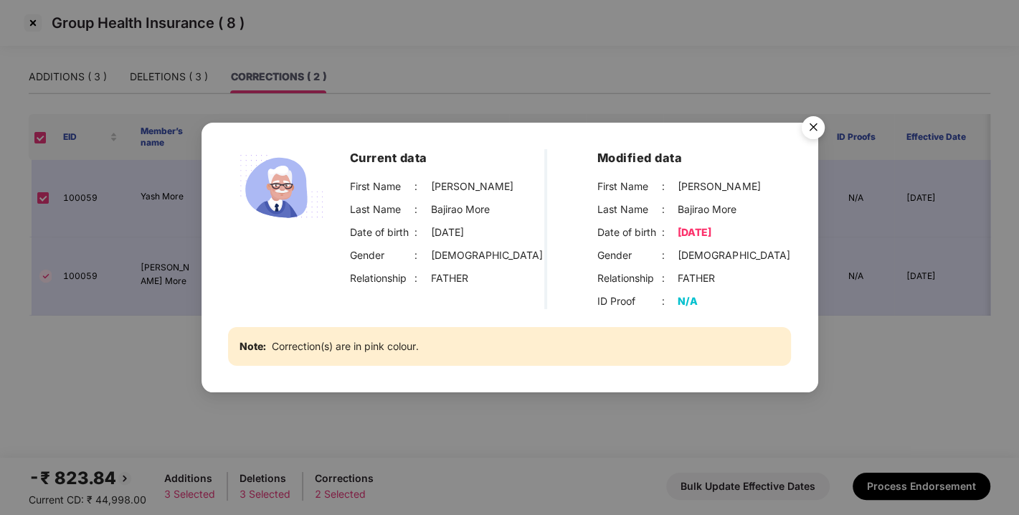
click at [813, 125] on img "Close" at bounding box center [813, 130] width 40 height 40
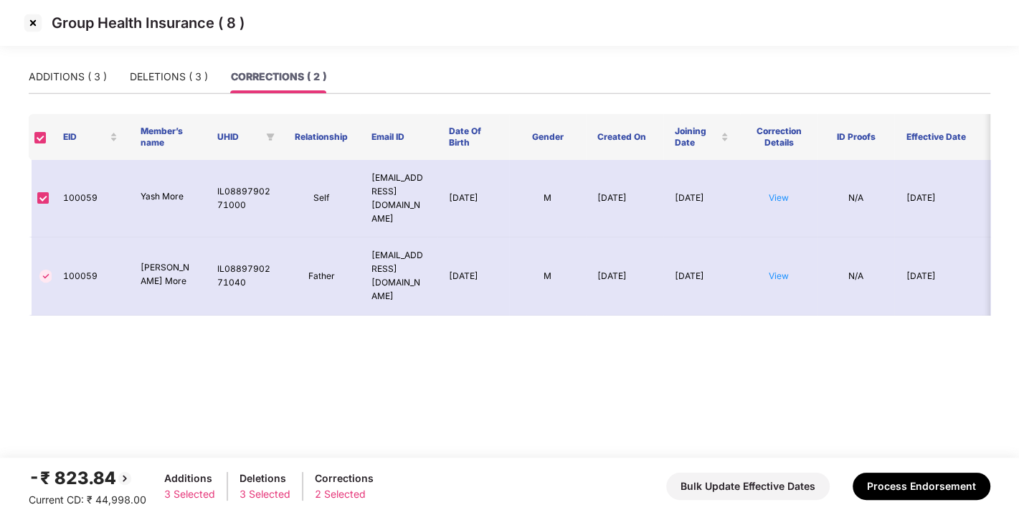
click at [28, 26] on img at bounding box center [33, 22] width 23 height 23
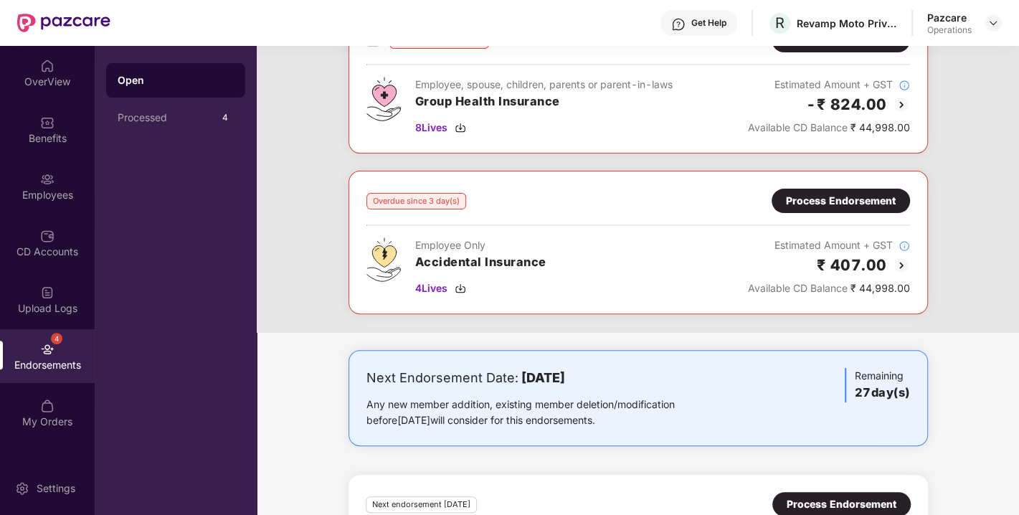
scroll to position [276, 0]
click at [468, 288] on div "4 Lives" at bounding box center [480, 288] width 131 height 16
click at [463, 282] on img at bounding box center [460, 287] width 11 height 11
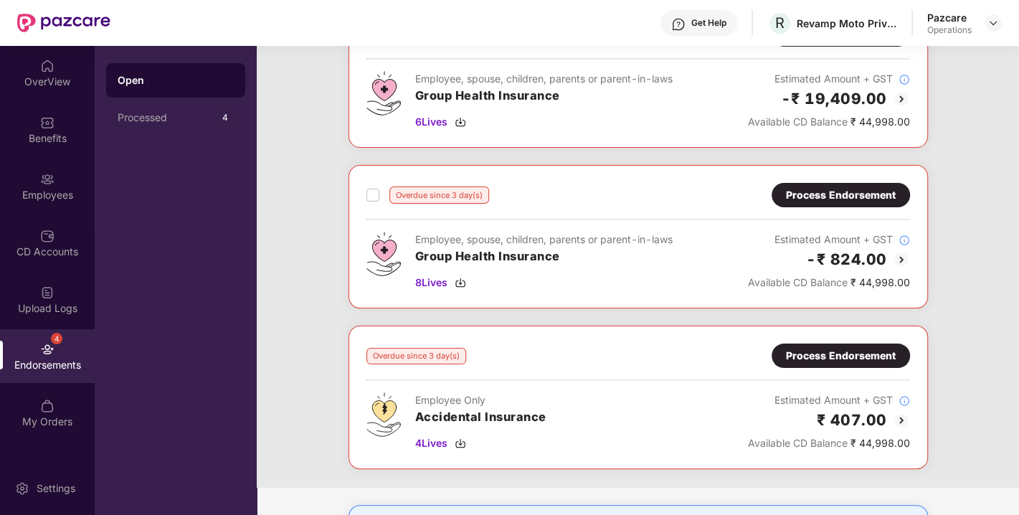
scroll to position [130, 0]
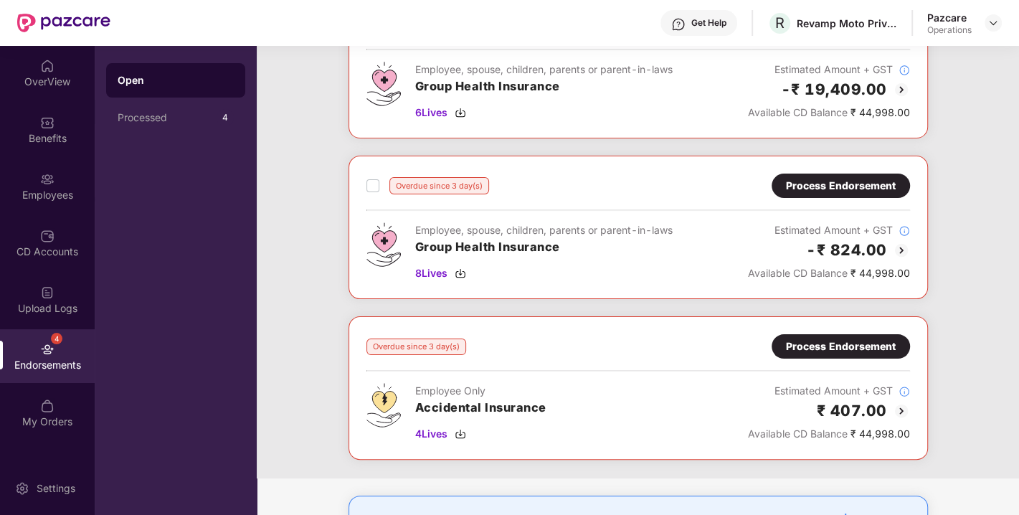
click at [842, 338] on div "Process Endorsement" at bounding box center [841, 346] width 110 height 16
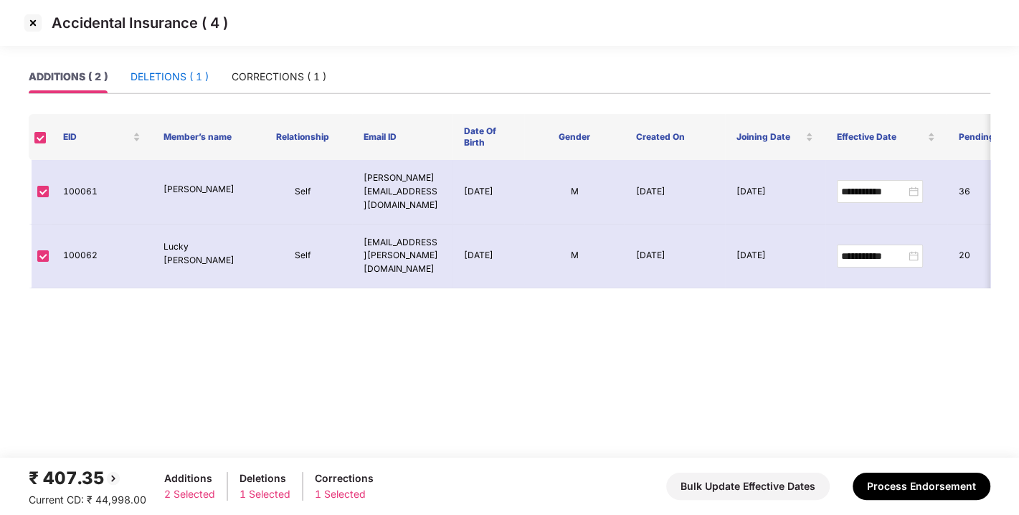
click at [174, 72] on div "DELETIONS ( 1 )" at bounding box center [169, 77] width 78 height 16
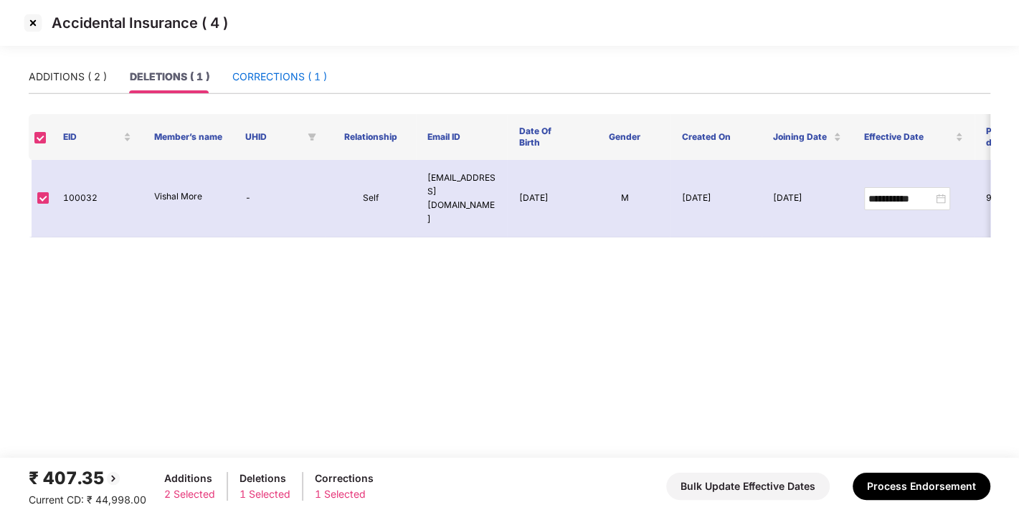
click at [275, 77] on div "CORRECTIONS ( 1 )" at bounding box center [279, 77] width 95 height 16
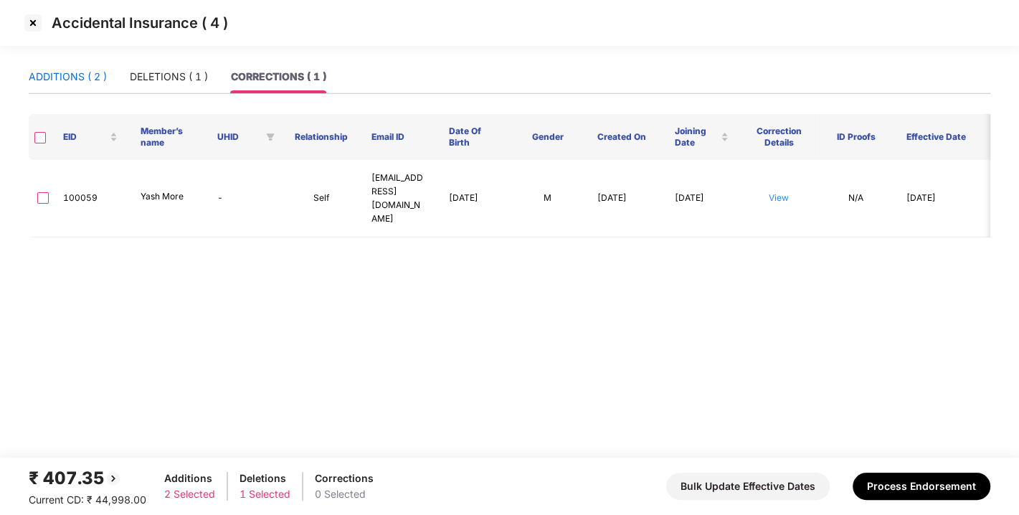
click at [54, 70] on div "ADDITIONS ( 2 )" at bounding box center [68, 77] width 78 height 16
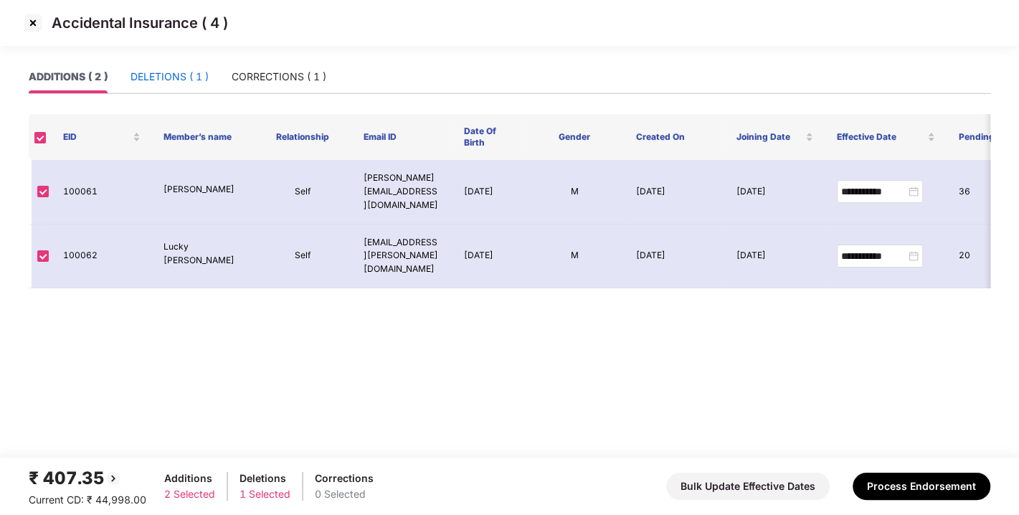
click at [139, 72] on div "DELETIONS ( 1 )" at bounding box center [169, 77] width 78 height 16
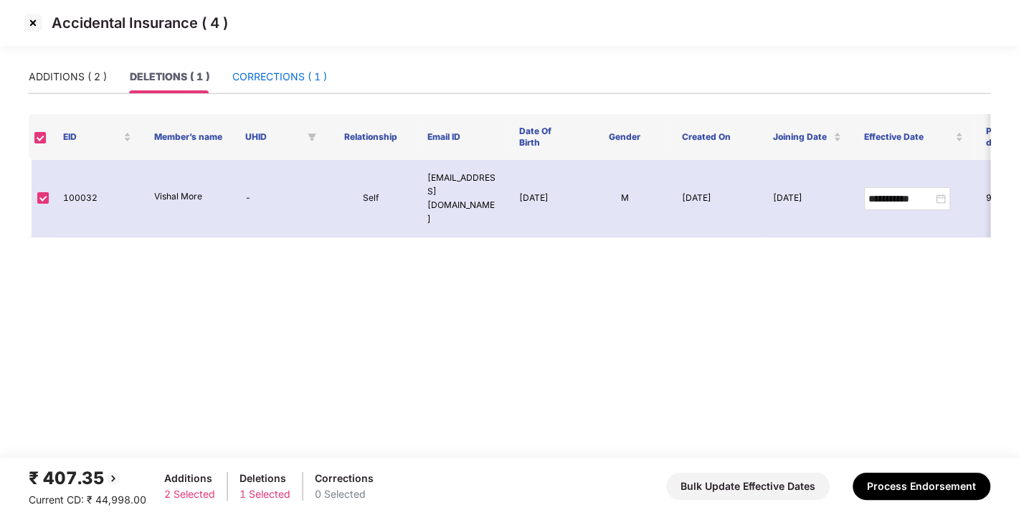
click at [301, 69] on div "CORRECTIONS ( 1 )" at bounding box center [279, 77] width 95 height 16
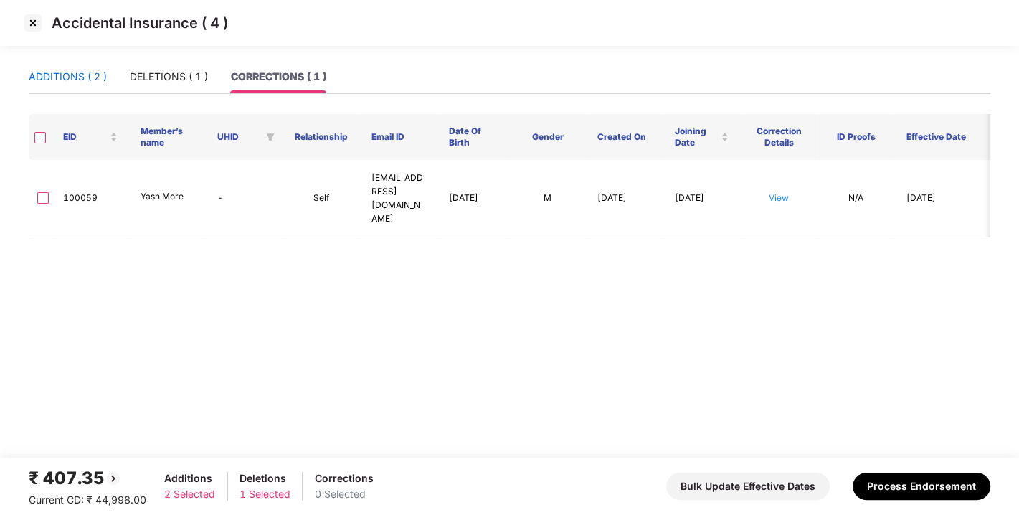
click at [72, 72] on div "ADDITIONS ( 2 )" at bounding box center [68, 77] width 78 height 16
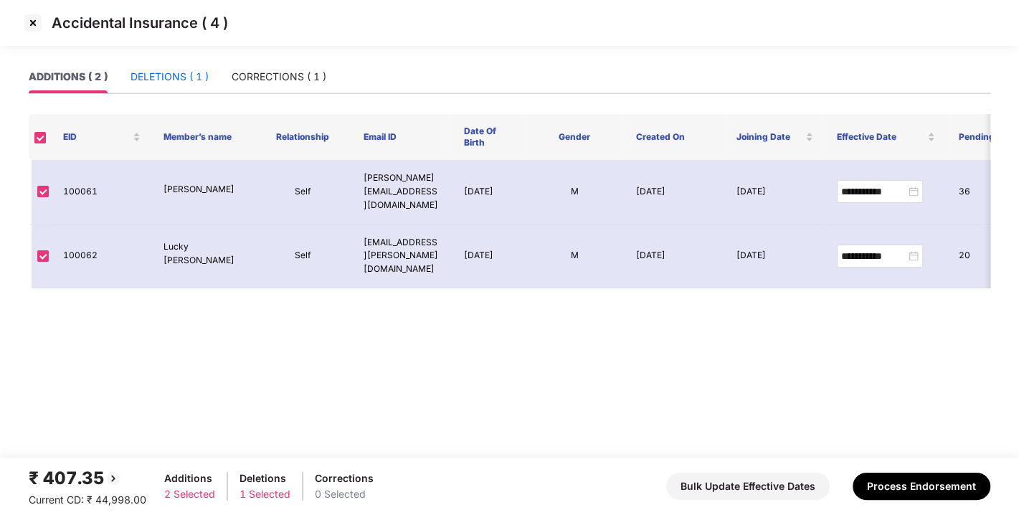
click at [181, 74] on div "DELETIONS ( 1 )" at bounding box center [169, 77] width 78 height 16
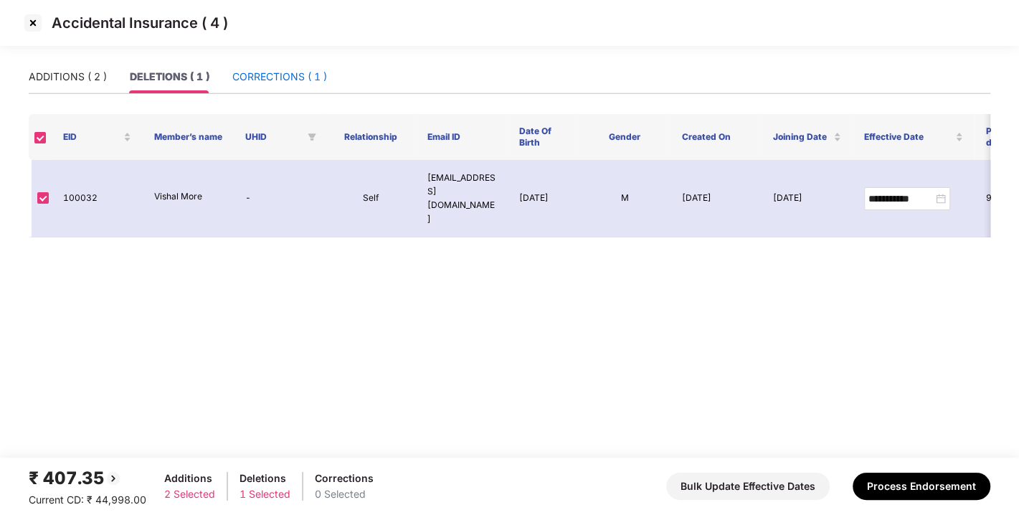
click at [283, 72] on div "CORRECTIONS ( 1 )" at bounding box center [279, 77] width 95 height 16
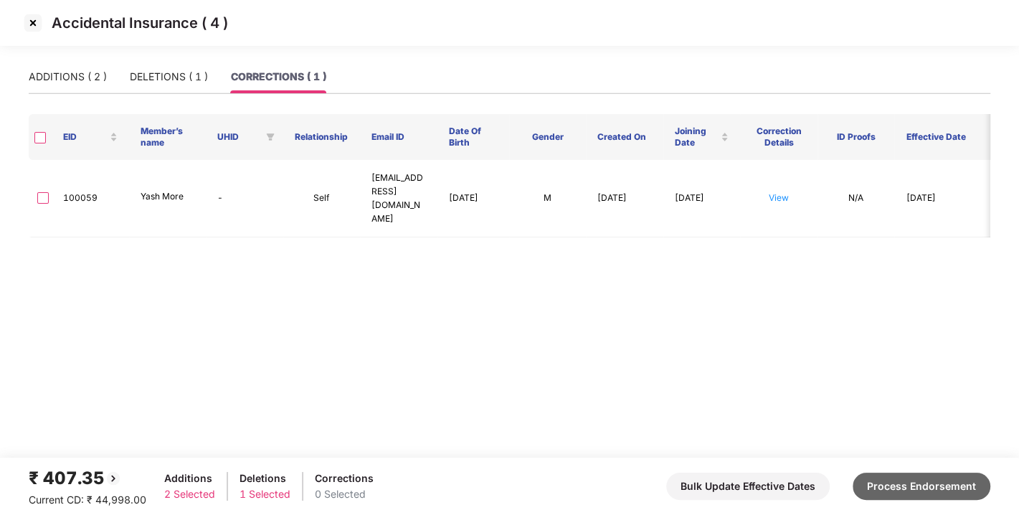
click at [895, 483] on button "Process Endorsement" at bounding box center [922, 486] width 138 height 27
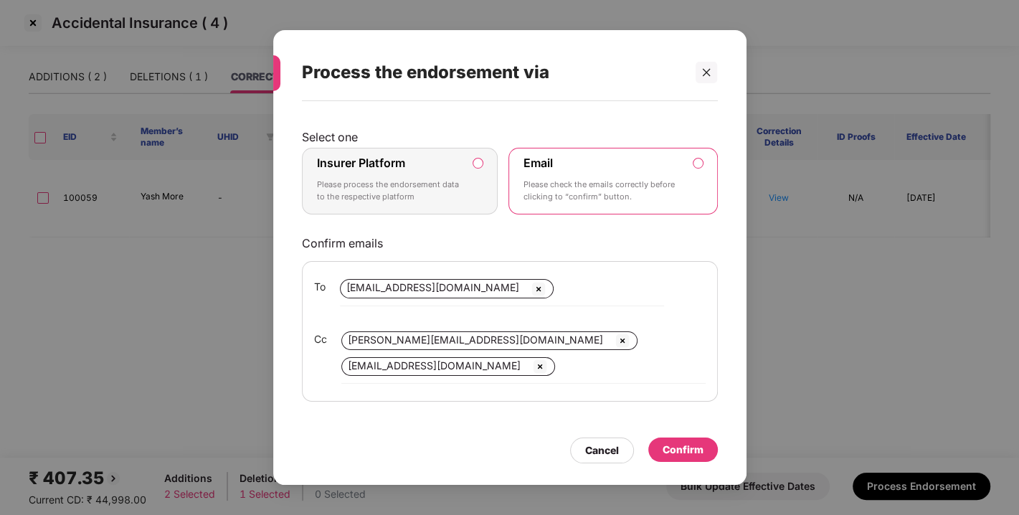
click at [484, 167] on label "Insurer Platform Please process the endorsement data to the respective platform" at bounding box center [400, 181] width 196 height 67
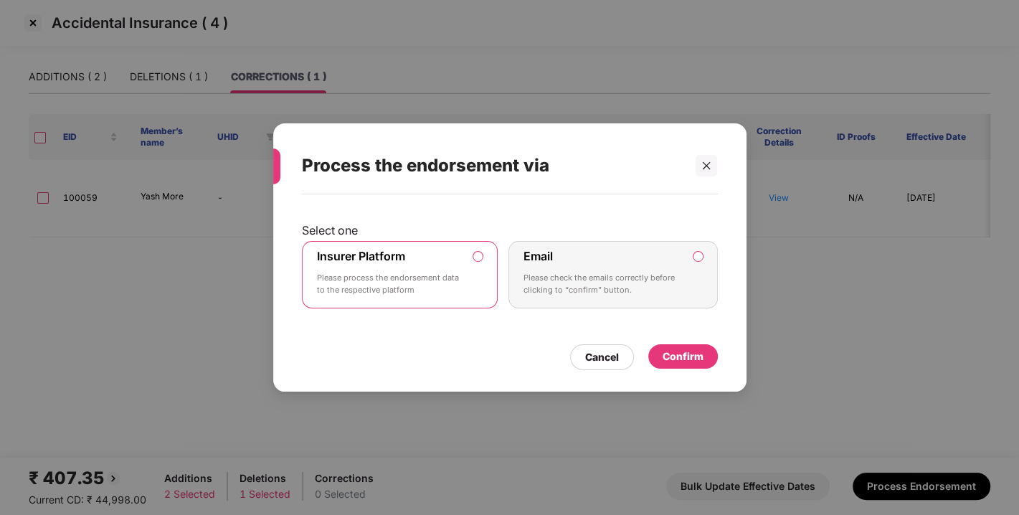
click at [688, 351] on div "Confirm" at bounding box center [683, 356] width 41 height 16
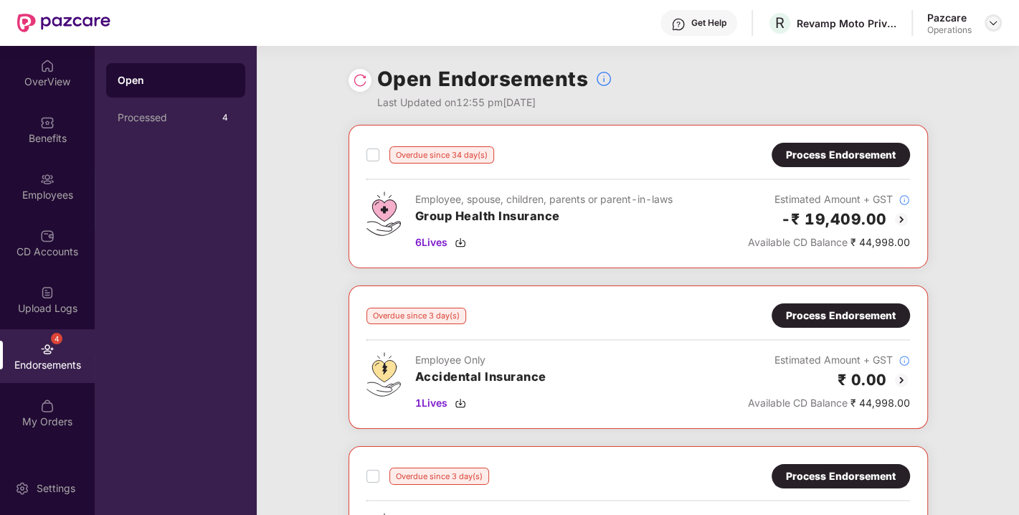
click at [993, 24] on img at bounding box center [992, 22] width 11 height 11
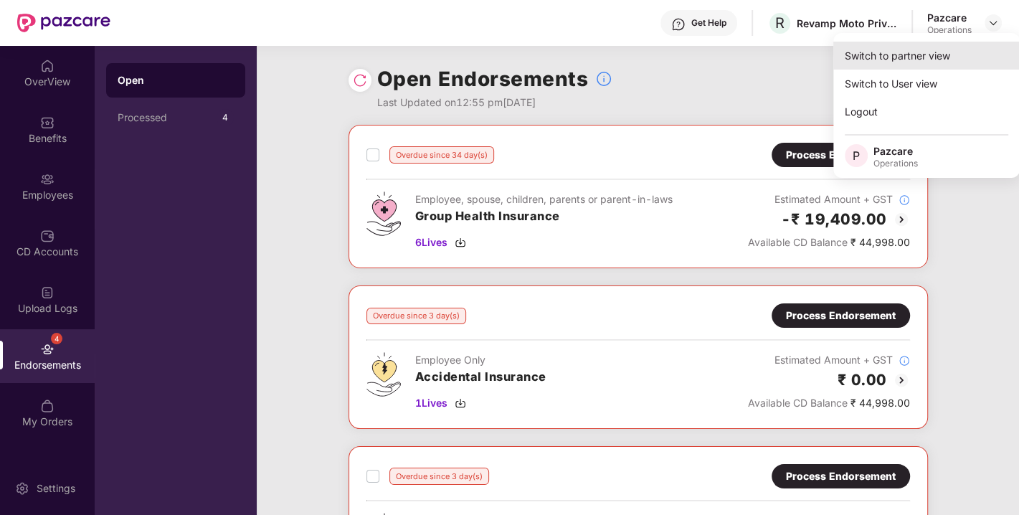
click at [903, 54] on div "Switch to partner view" at bounding box center [926, 56] width 186 height 28
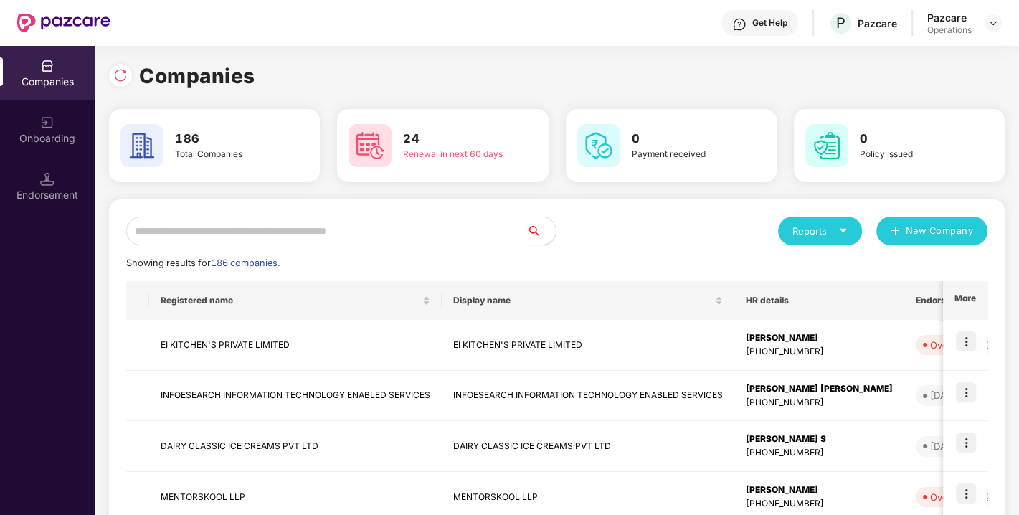
click at [313, 229] on input "text" at bounding box center [326, 231] width 401 height 29
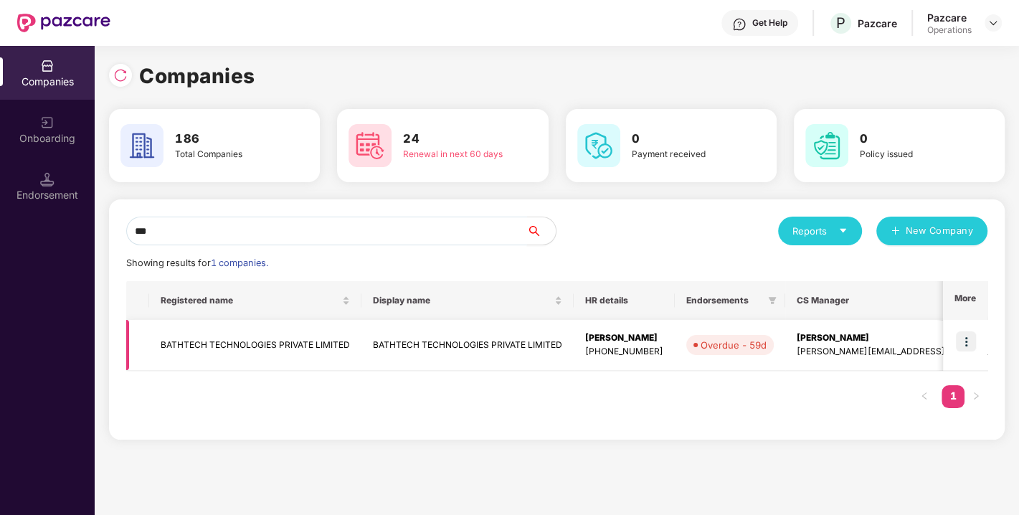
type input "***"
click at [967, 338] on img at bounding box center [966, 341] width 20 height 20
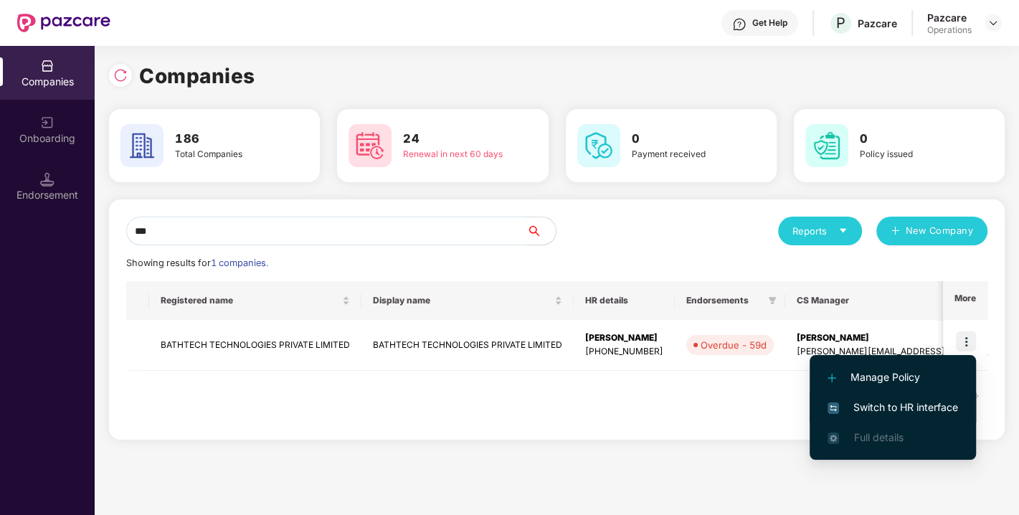
click at [895, 402] on span "Switch to HR interface" at bounding box center [892, 407] width 130 height 16
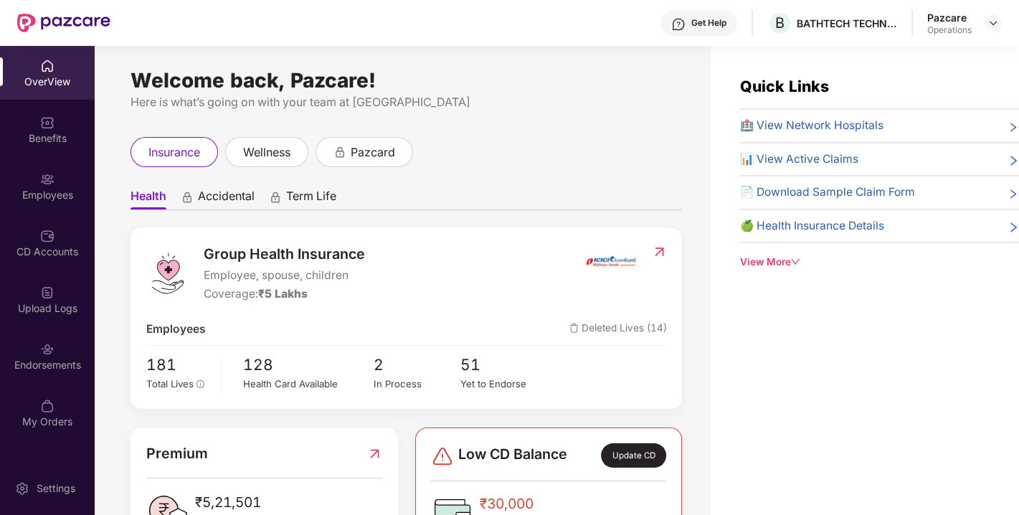
click at [38, 374] on div "Endorsements" at bounding box center [47, 356] width 95 height 54
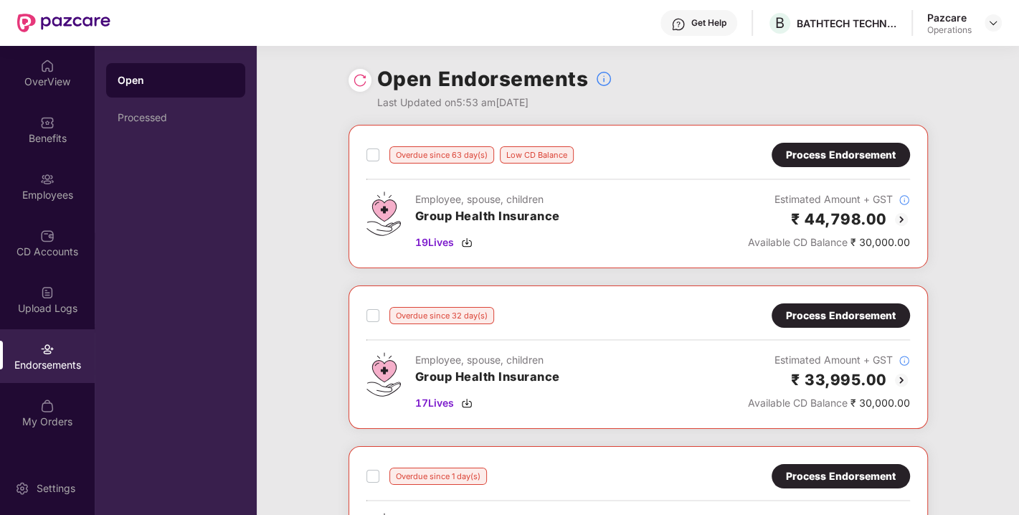
click at [356, 80] on img at bounding box center [360, 80] width 14 height 14
click at [987, 18] on img at bounding box center [992, 22] width 11 height 11
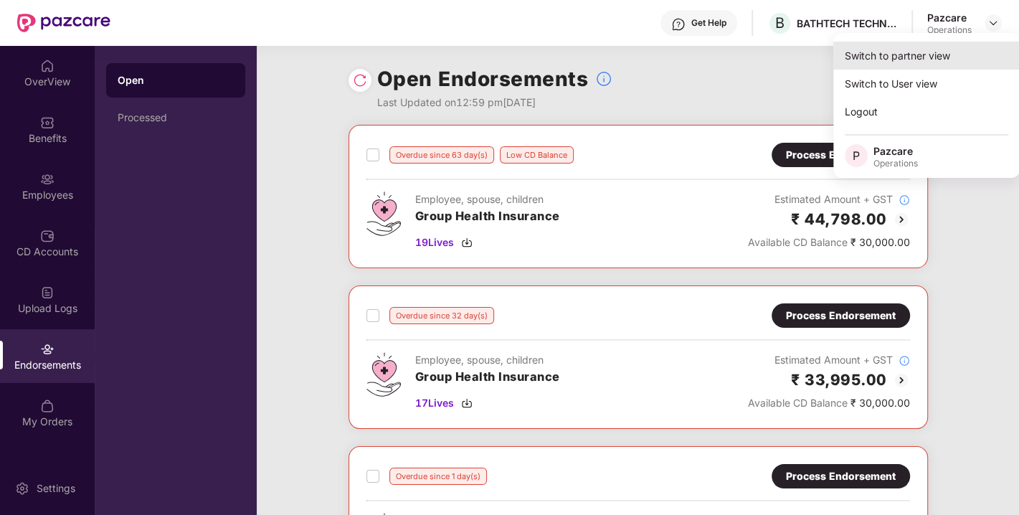
click at [880, 60] on div "Switch to partner view" at bounding box center [926, 56] width 186 height 28
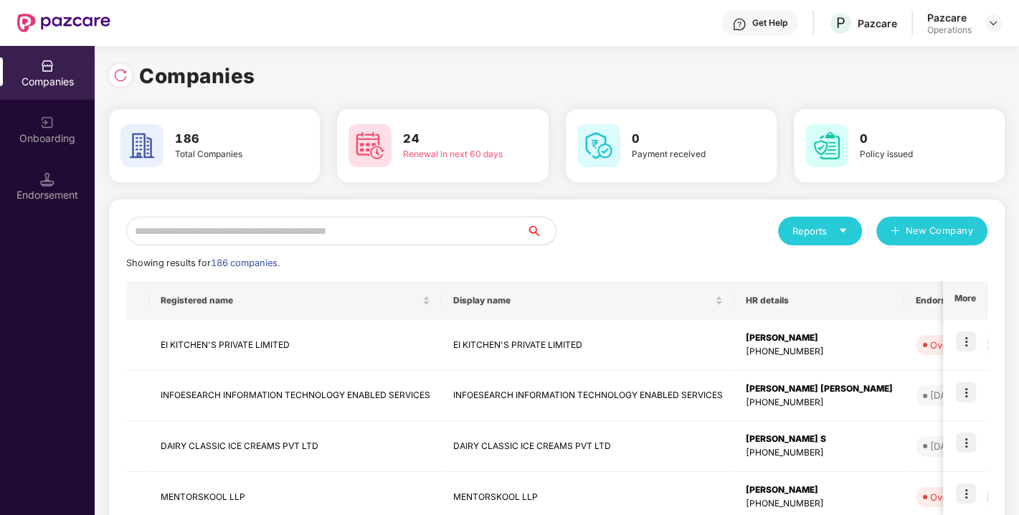
click at [381, 223] on input "text" at bounding box center [326, 231] width 401 height 29
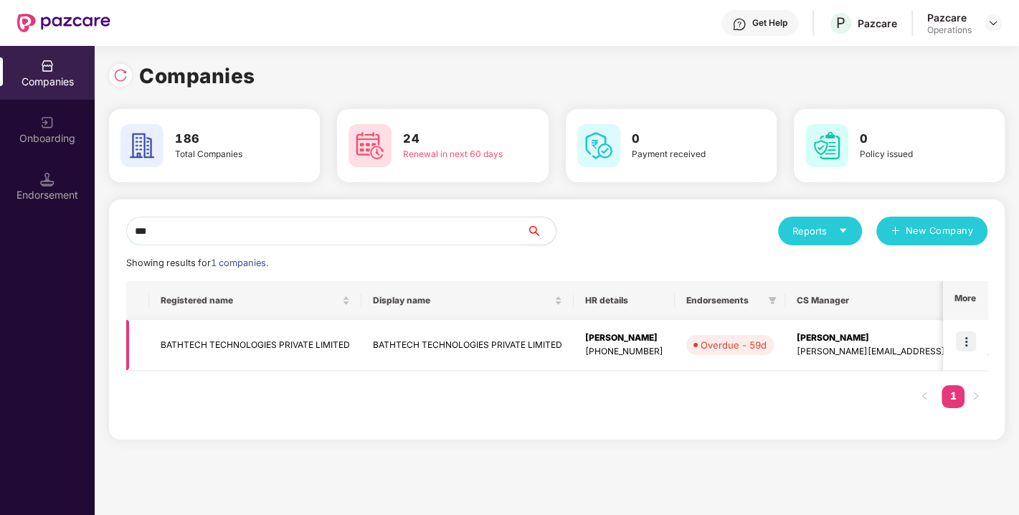
type input "***"
click at [247, 342] on td "BATHTECH TECHNOLOGIES PRIVATE LIMITED" at bounding box center [255, 345] width 212 height 51
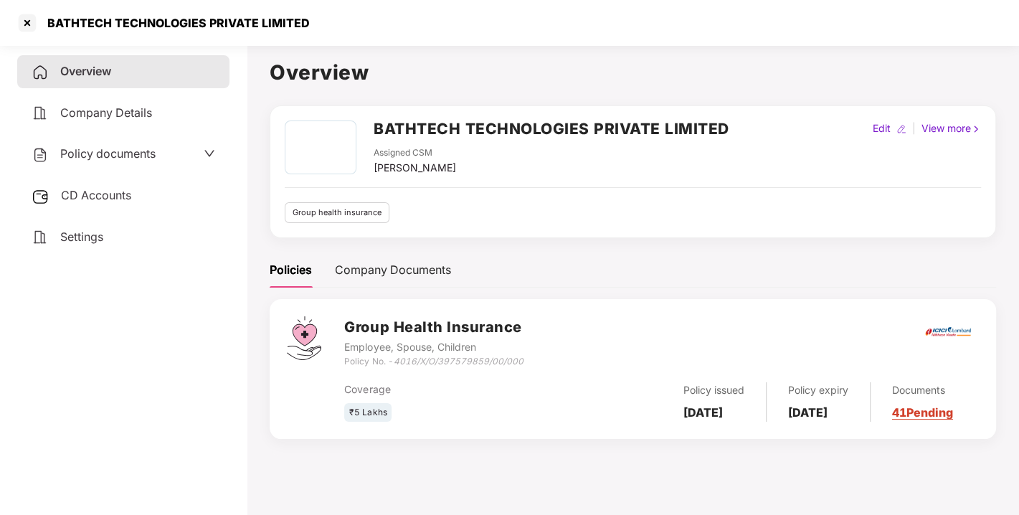
click at [108, 197] on span "CD Accounts" at bounding box center [96, 195] width 70 height 14
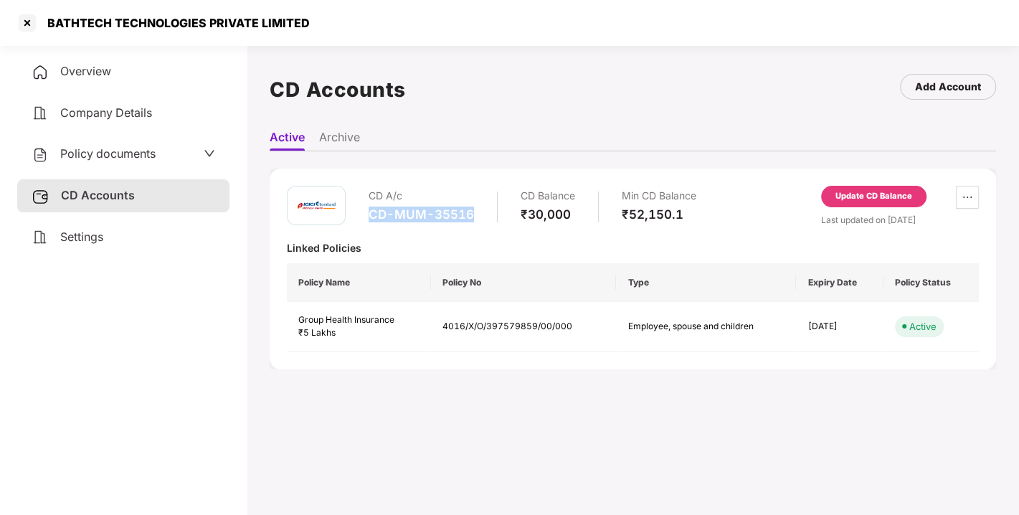
drag, startPoint x: 369, startPoint y: 213, endPoint x: 483, endPoint y: 215, distance: 114.7
click at [483, 215] on div "CD A/c CD-MUM-35516 CD Balance ₹30,000 Min CD Balance ₹52,150.1" at bounding box center [533, 206] width 328 height 41
copy div "CD-MUM-35516"
click at [703, 230] on div "CD A/c CD-MUM-35516 CD Balance ₹30,000 Min CD Balance ₹52,150.1 Update CD Balan…" at bounding box center [633, 269] width 692 height 166
click at [868, 186] on div "Update CD Balance" at bounding box center [873, 197] width 105 height 22
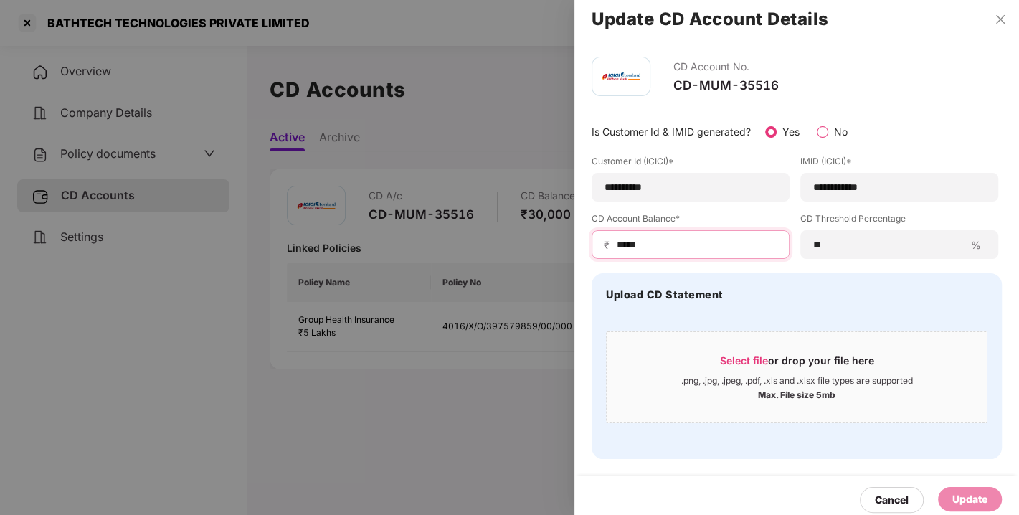
drag, startPoint x: 663, startPoint y: 239, endPoint x: 572, endPoint y: 259, distance: 93.2
click at [572, 259] on div "**********" at bounding box center [509, 257] width 1019 height 515
type input "*****"
click at [959, 497] on div "Update" at bounding box center [969, 499] width 35 height 16
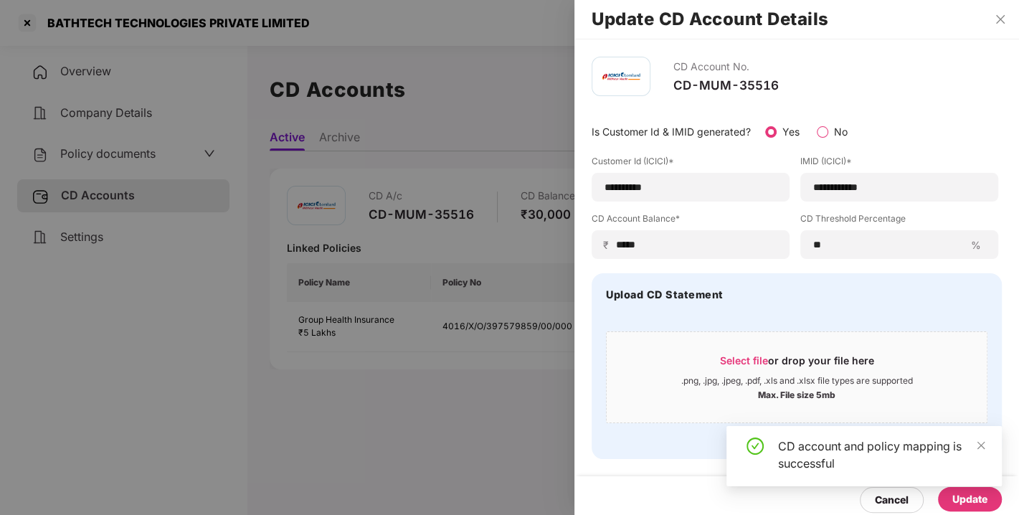
click at [725, 303] on div "Upload CD Statement Select file or drop your file here .png, .jpg, .jpeg, .pdf,…" at bounding box center [797, 366] width 410 height 186
drag, startPoint x: 725, startPoint y: 303, endPoint x: 774, endPoint y: 298, distance: 49.7
click at [774, 298] on div "Upload CD Statement Select file or drop your file here .png, .jpg, .jpeg, .pdf,…" at bounding box center [797, 366] width 410 height 186
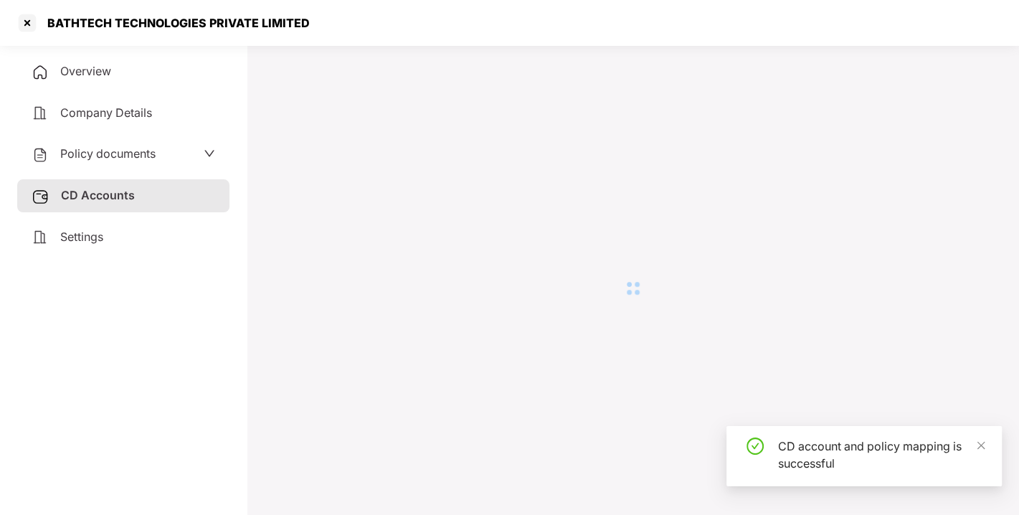
click at [774, 298] on div at bounding box center [633, 288] width 726 height 463
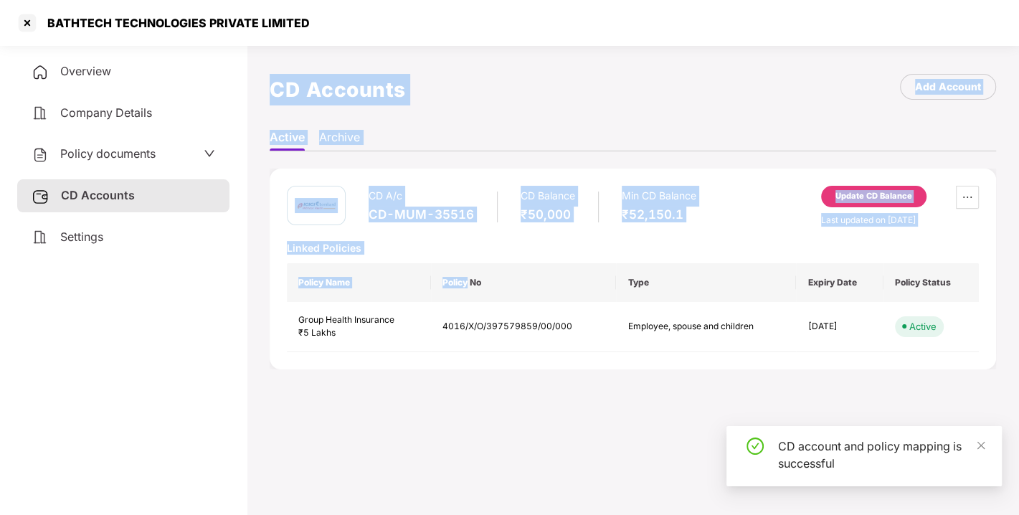
drag, startPoint x: 774, startPoint y: 298, endPoint x: 451, endPoint y: 272, distance: 324.3
click at [542, 229] on div "CD A/c CD-MUM-35516 CD Balance ₹50,000 Min CD Balance ₹52,150.1 Update CD Balan…" at bounding box center [633, 269] width 692 height 166
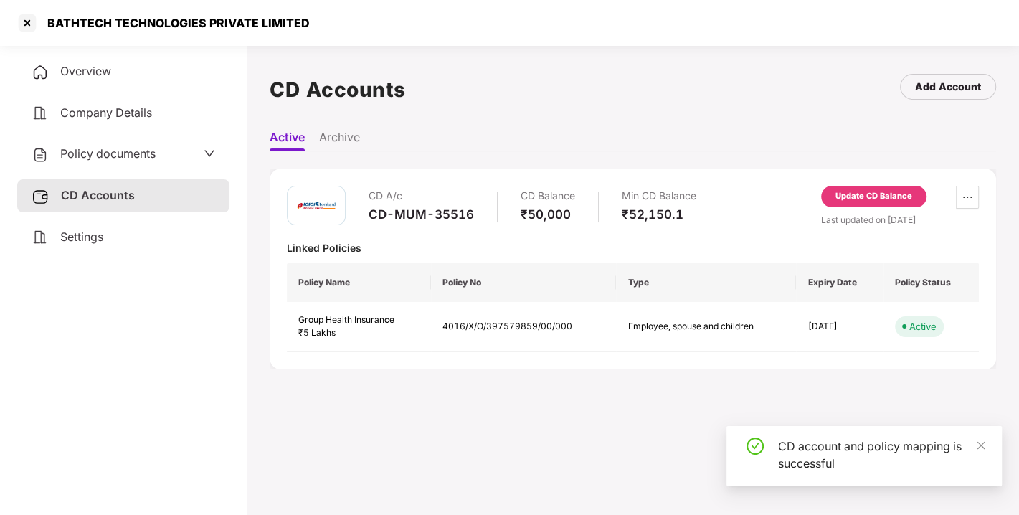
click at [577, 227] on div "CD A/c CD-MUM-35516 CD Balance ₹50,000 Min CD Balance ₹52,150.1 Update CD Balan…" at bounding box center [633, 269] width 692 height 166
click at [585, 228] on div "CD A/c CD-MUM-35516 CD Balance ₹50,000 Min CD Balance ₹52,150.1 Update CD Balan…" at bounding box center [633, 269] width 692 height 166
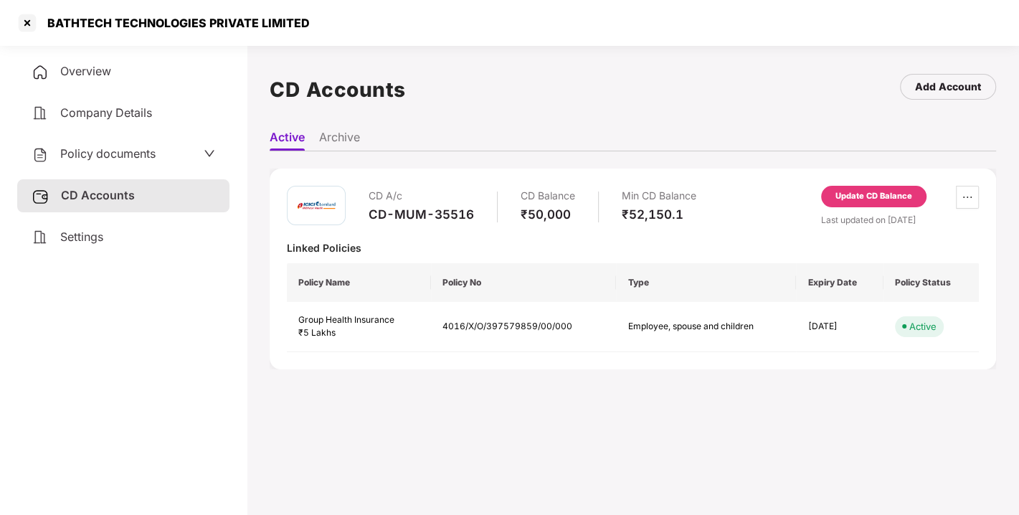
click at [807, 200] on div "CD A/c CD-MUM-35516 CD Balance ₹50,000 Min CD Balance ₹52,150.1 Update CD Balan…" at bounding box center [633, 206] width 692 height 41
click at [22, 27] on div at bounding box center [27, 22] width 23 height 23
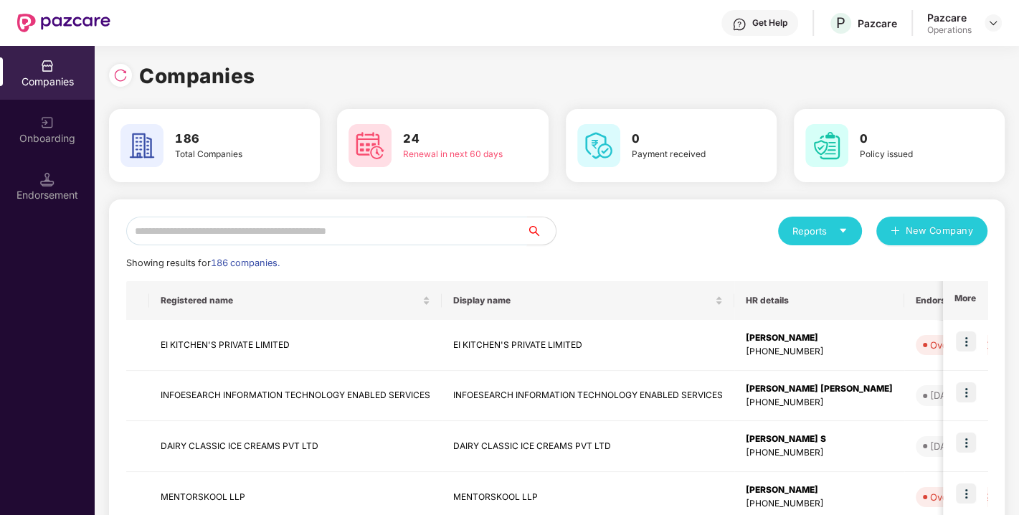
click at [247, 236] on input "text" at bounding box center [326, 231] width 401 height 29
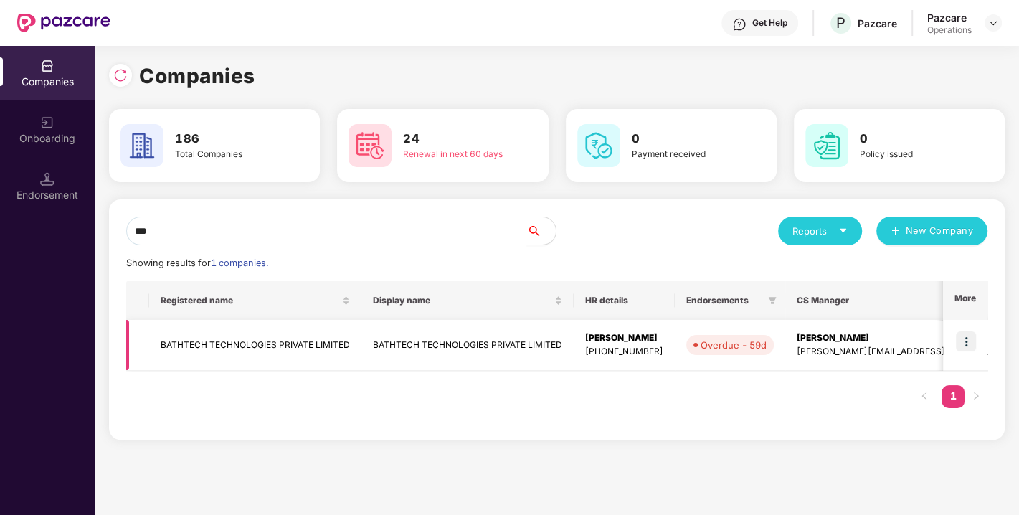
type input "***"
click at [967, 338] on img at bounding box center [966, 341] width 20 height 20
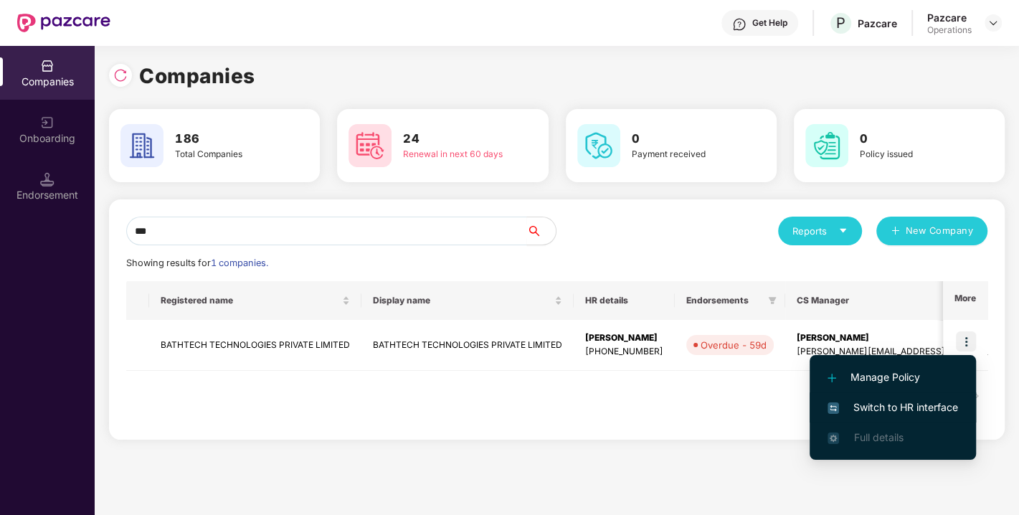
click at [899, 402] on span "Switch to HR interface" at bounding box center [892, 407] width 130 height 16
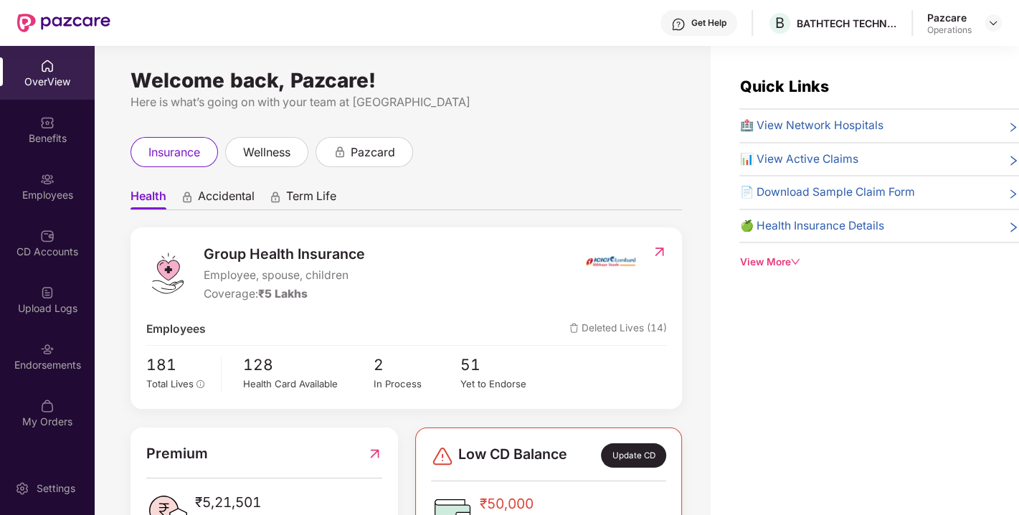
click at [43, 364] on div "Endorsements" at bounding box center [47, 365] width 95 height 14
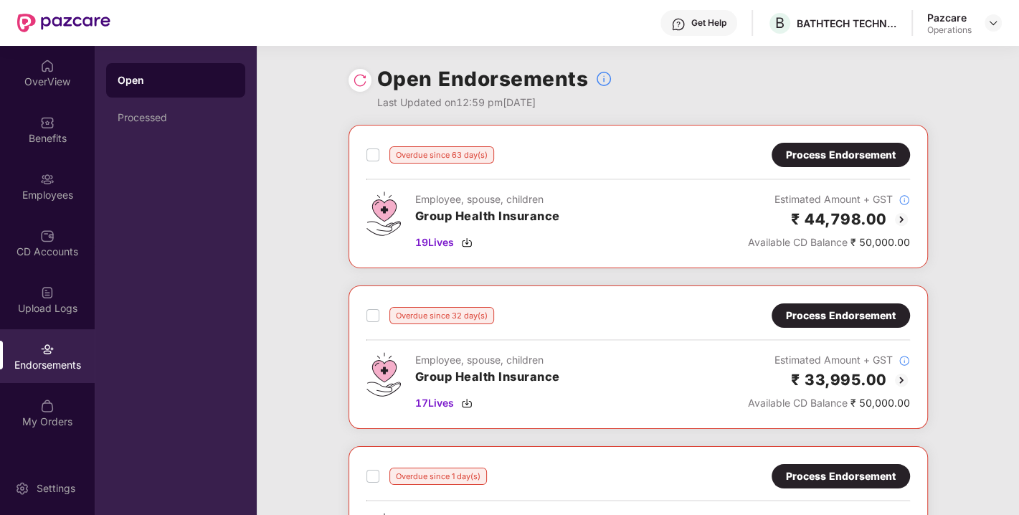
click at [361, 73] on img at bounding box center [360, 80] width 14 height 14
drag, startPoint x: 821, startPoint y: 140, endPoint x: 821, endPoint y: 154, distance: 14.3
click at [821, 154] on div "Overdue since 63 day(s) Process Endorsement Employee, spouse, children Group He…" at bounding box center [637, 196] width 579 height 143
click at [821, 154] on div "Process Endorsement" at bounding box center [841, 155] width 110 height 16
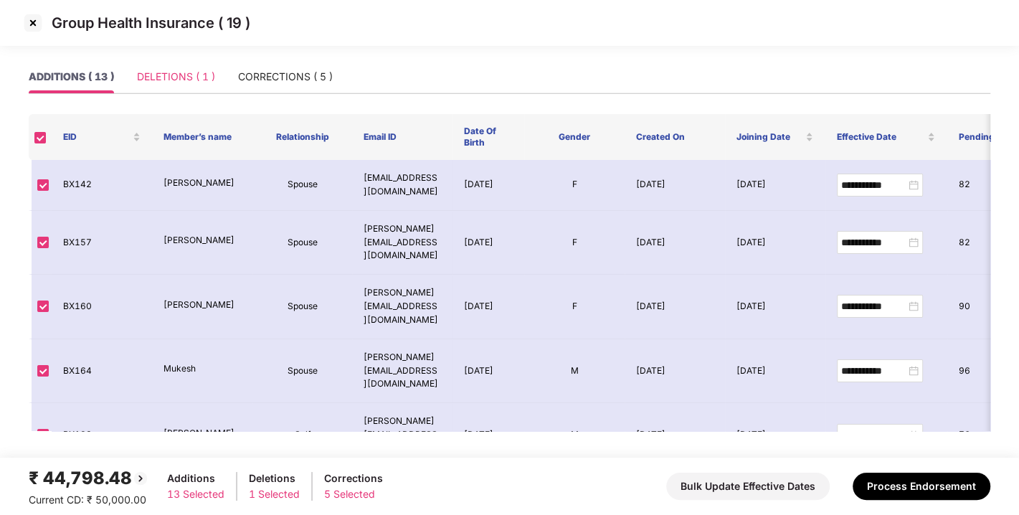
click at [186, 67] on div "DELETIONS ( 1 )" at bounding box center [176, 76] width 78 height 33
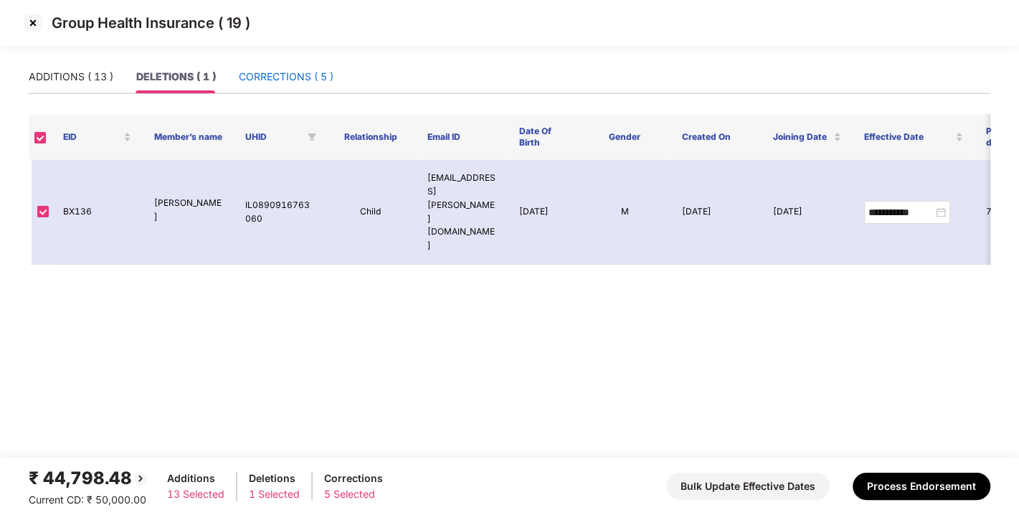
click at [283, 80] on div "CORRECTIONS ( 5 )" at bounding box center [286, 77] width 95 height 16
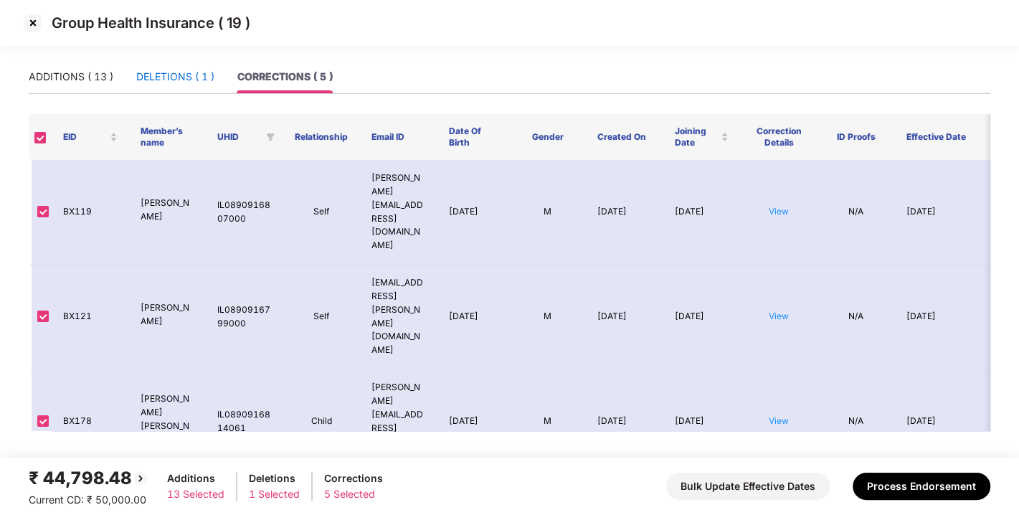
click at [153, 80] on div "DELETIONS ( 1 )" at bounding box center [175, 77] width 78 height 16
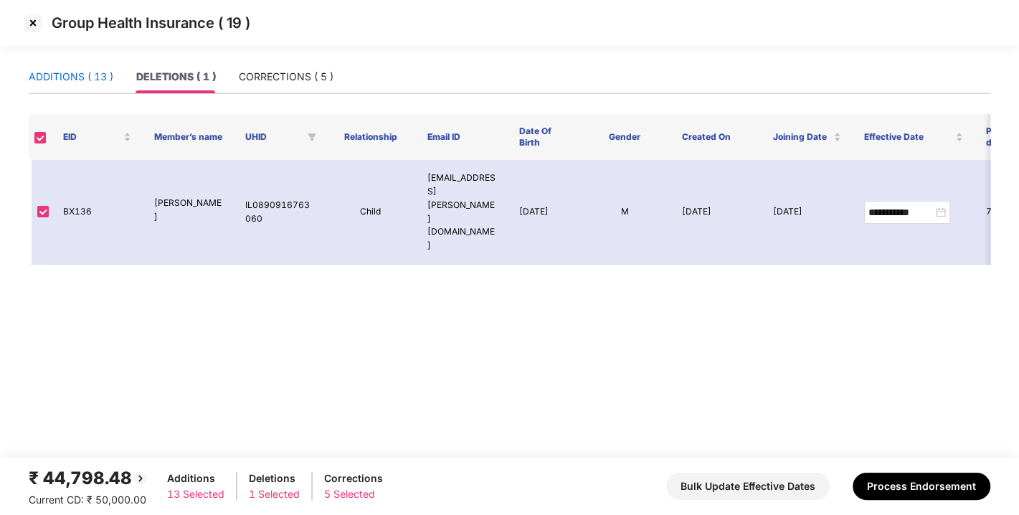
click at [75, 72] on div "ADDITIONS ( 13 )" at bounding box center [71, 77] width 85 height 16
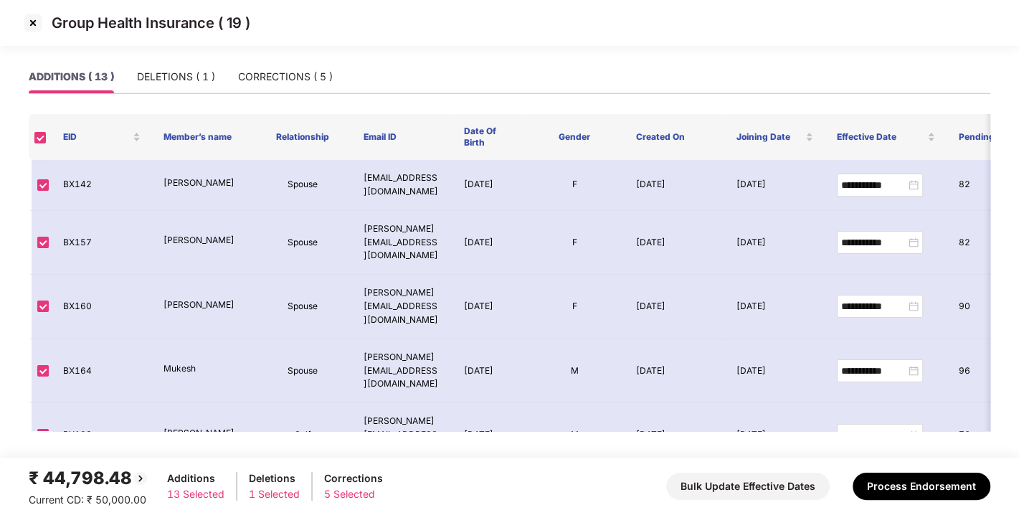
click at [27, 16] on img at bounding box center [33, 22] width 23 height 23
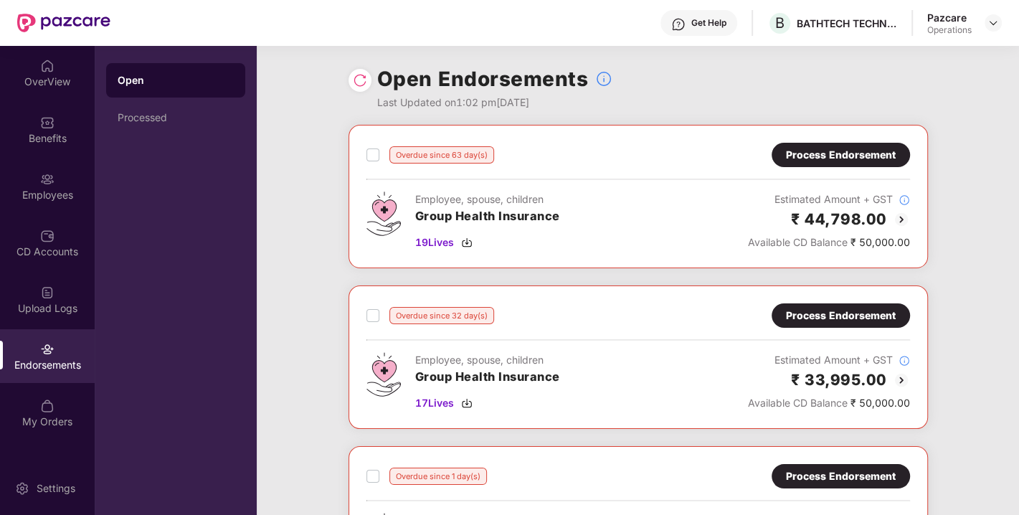
click at [830, 305] on div "Process Endorsement" at bounding box center [841, 315] width 138 height 24
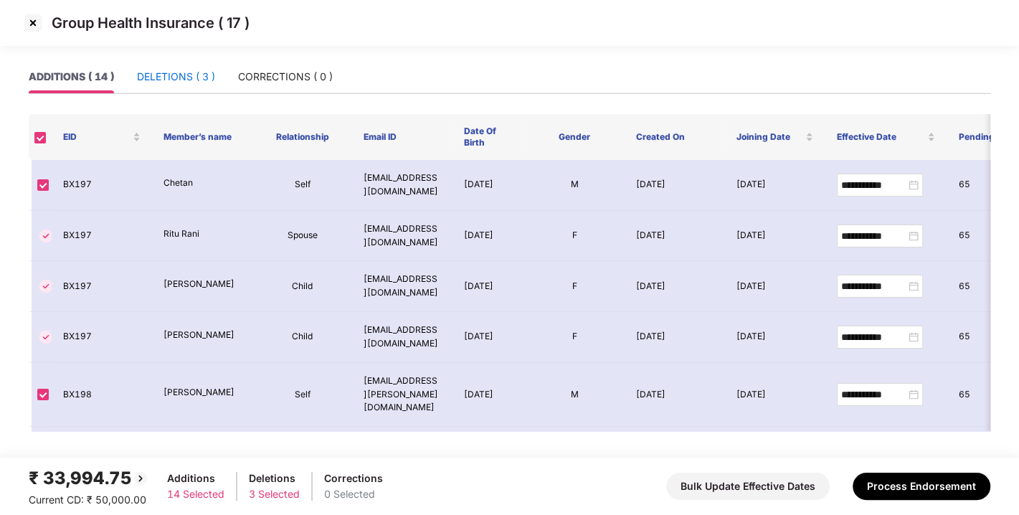
click at [180, 75] on div "DELETIONS ( 3 )" at bounding box center [176, 77] width 78 height 16
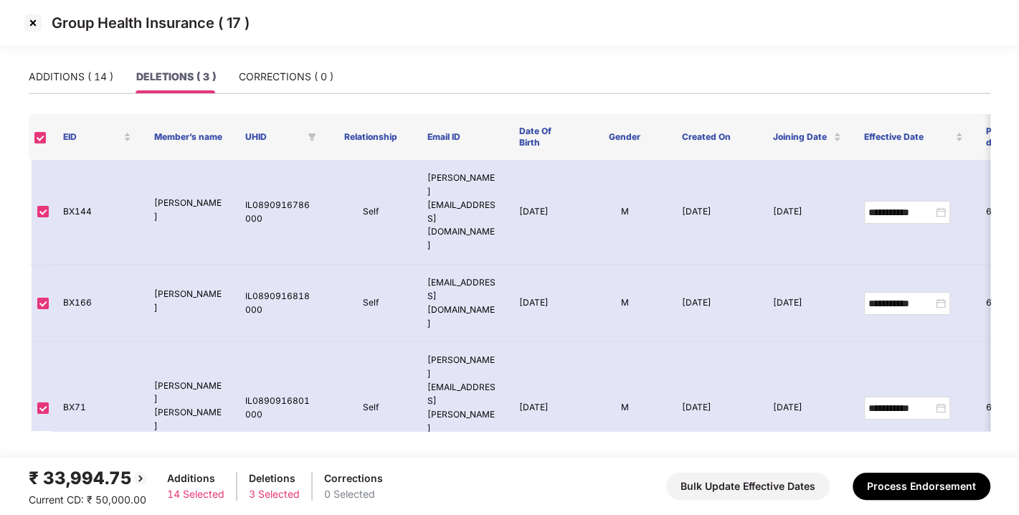
click at [27, 19] on img at bounding box center [33, 22] width 23 height 23
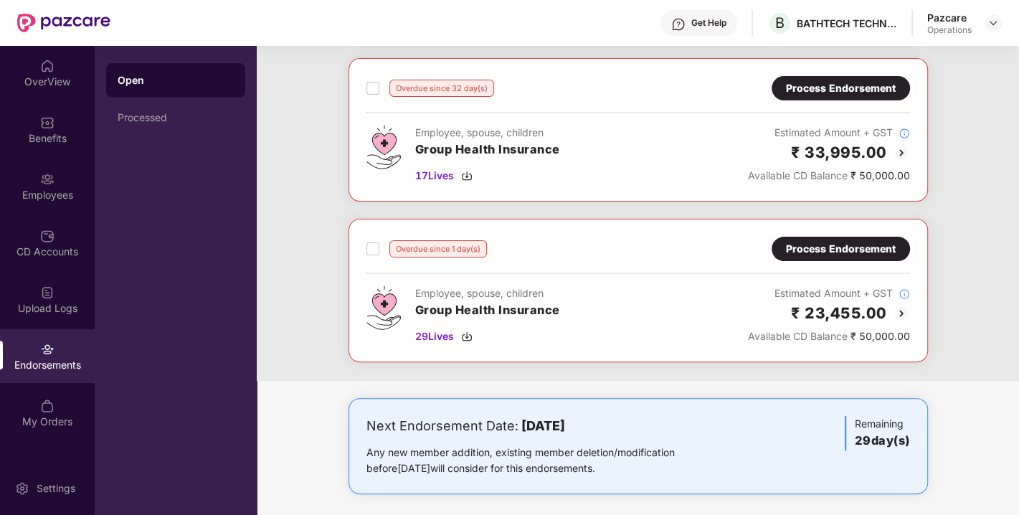
scroll to position [232, 0]
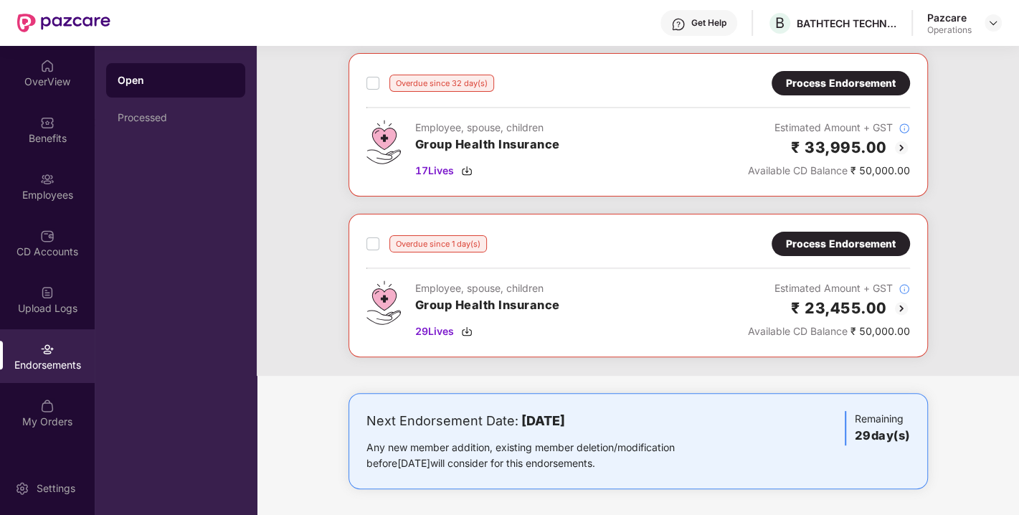
click at [817, 250] on div "Process Endorsement" at bounding box center [841, 244] width 138 height 24
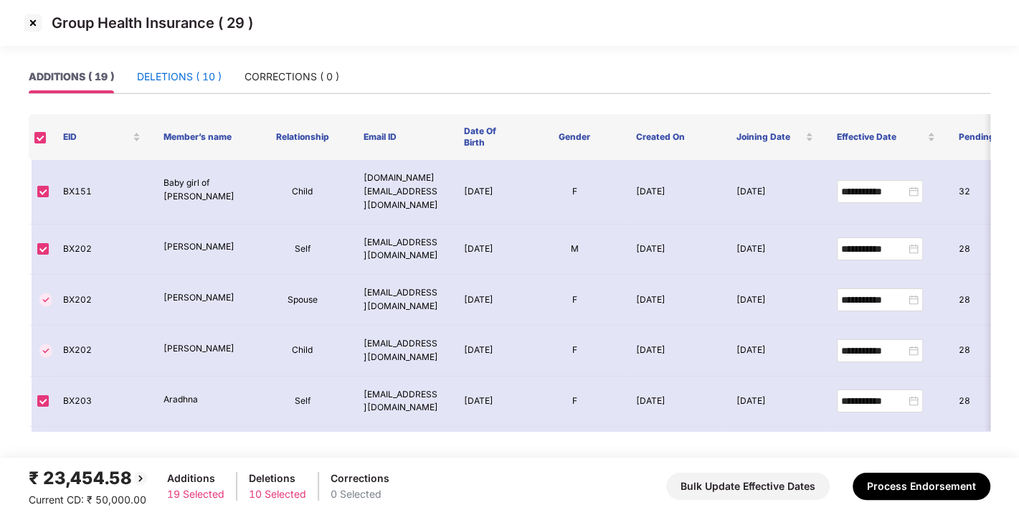
click at [176, 80] on div "DELETIONS ( 10 )" at bounding box center [179, 77] width 85 height 16
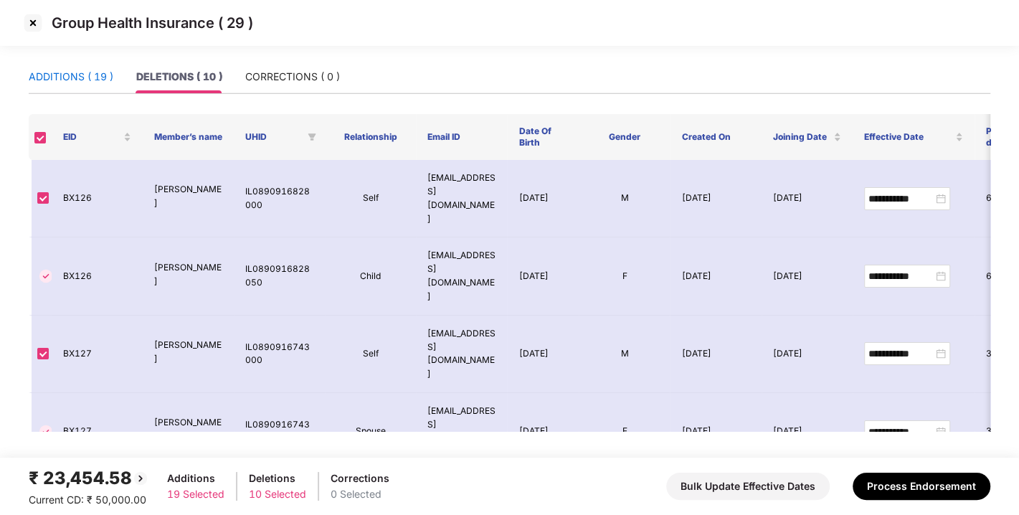
click at [66, 69] on div "ADDITIONS ( 19 )" at bounding box center [71, 77] width 85 height 16
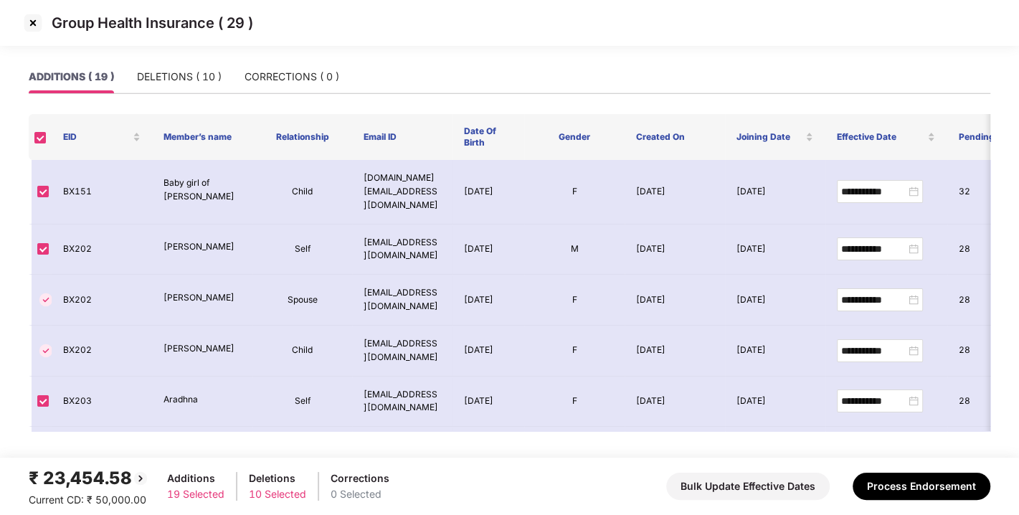
click at [29, 16] on img at bounding box center [33, 22] width 23 height 23
